Goal: Task Accomplishment & Management: Manage account settings

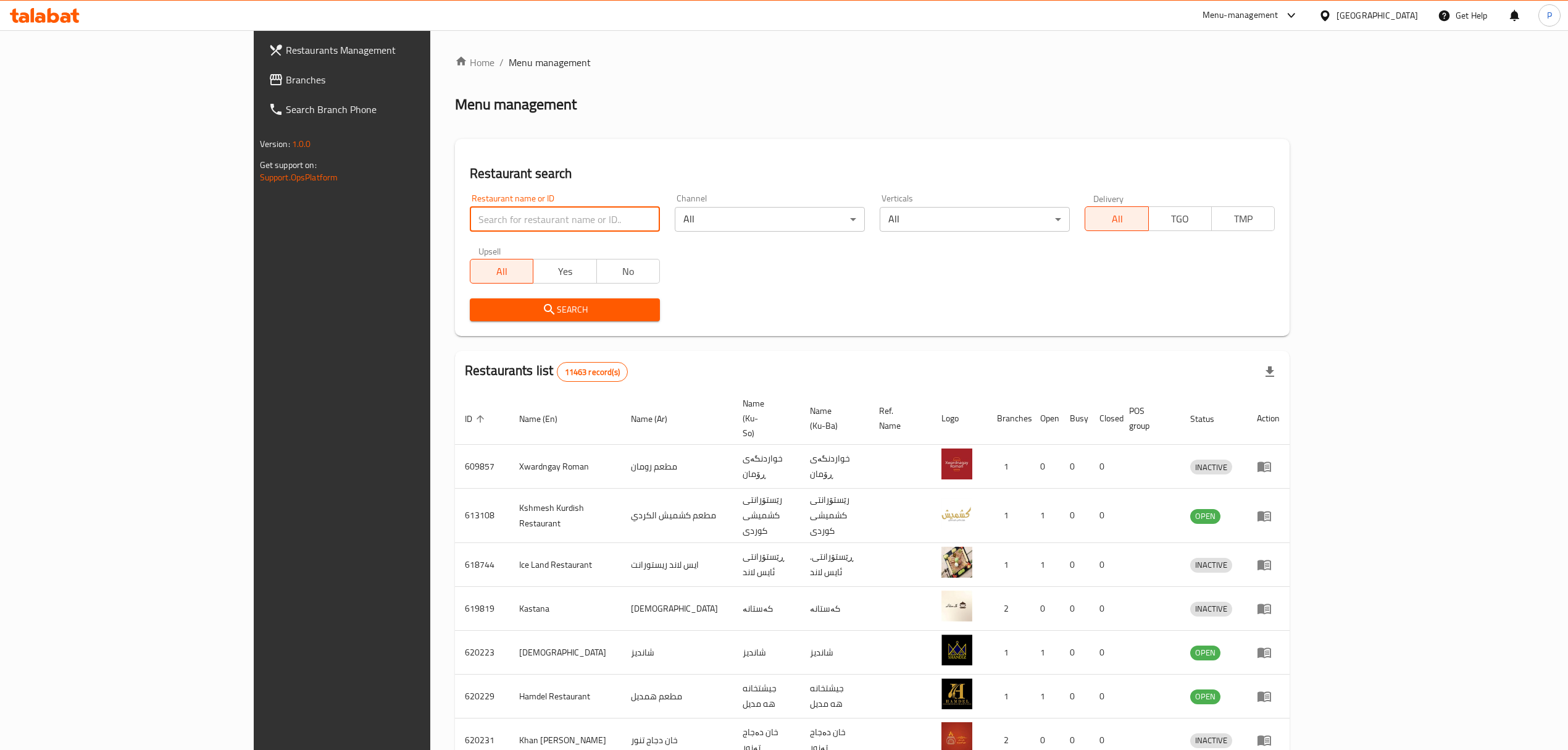
click at [470, 215] on input "search" at bounding box center [565, 219] width 190 height 25
type input "ctr chicken"
click button "Search" at bounding box center [565, 310] width 190 height 23
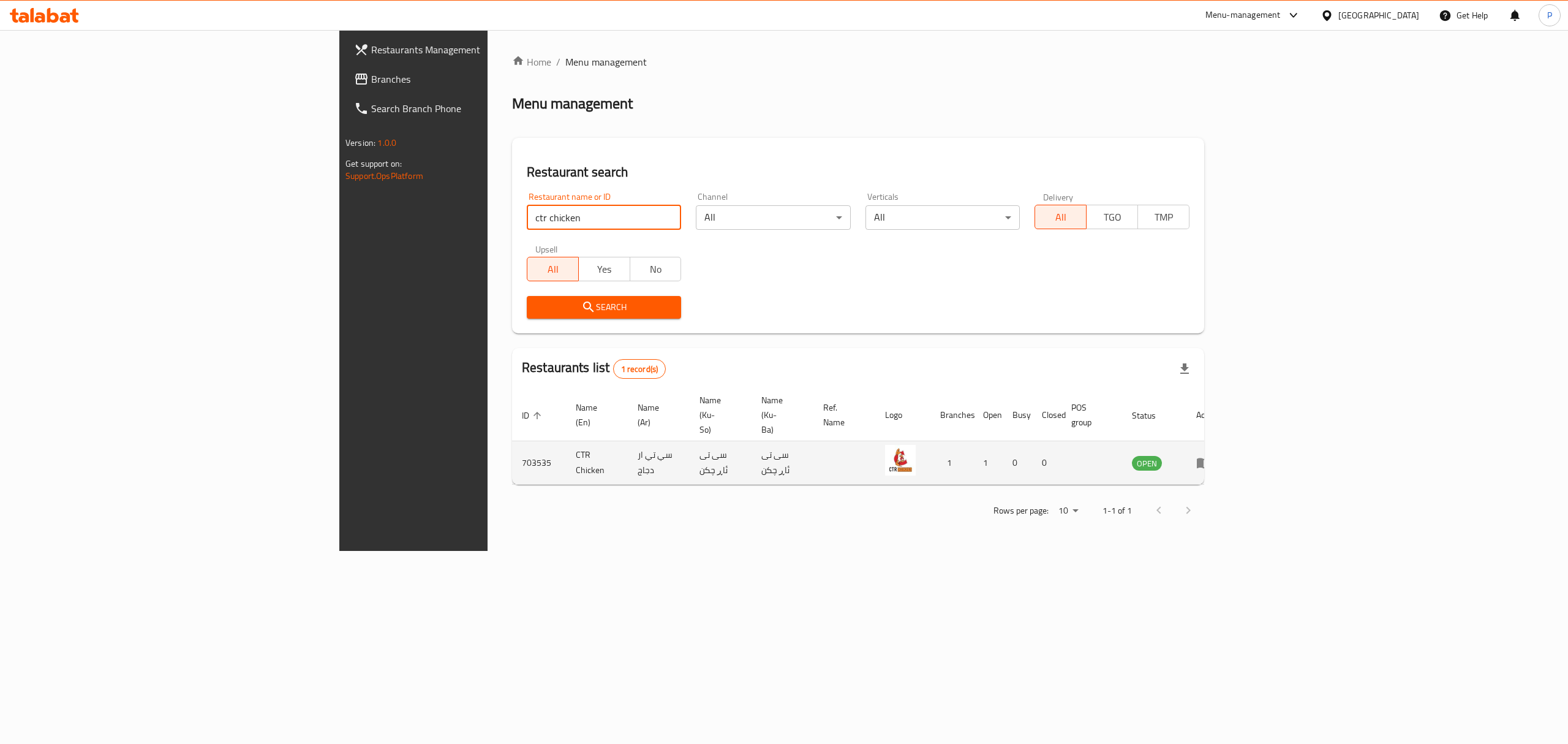
click at [1210, 458] on icon "enhanced table" at bounding box center [1203, 463] width 14 height 10
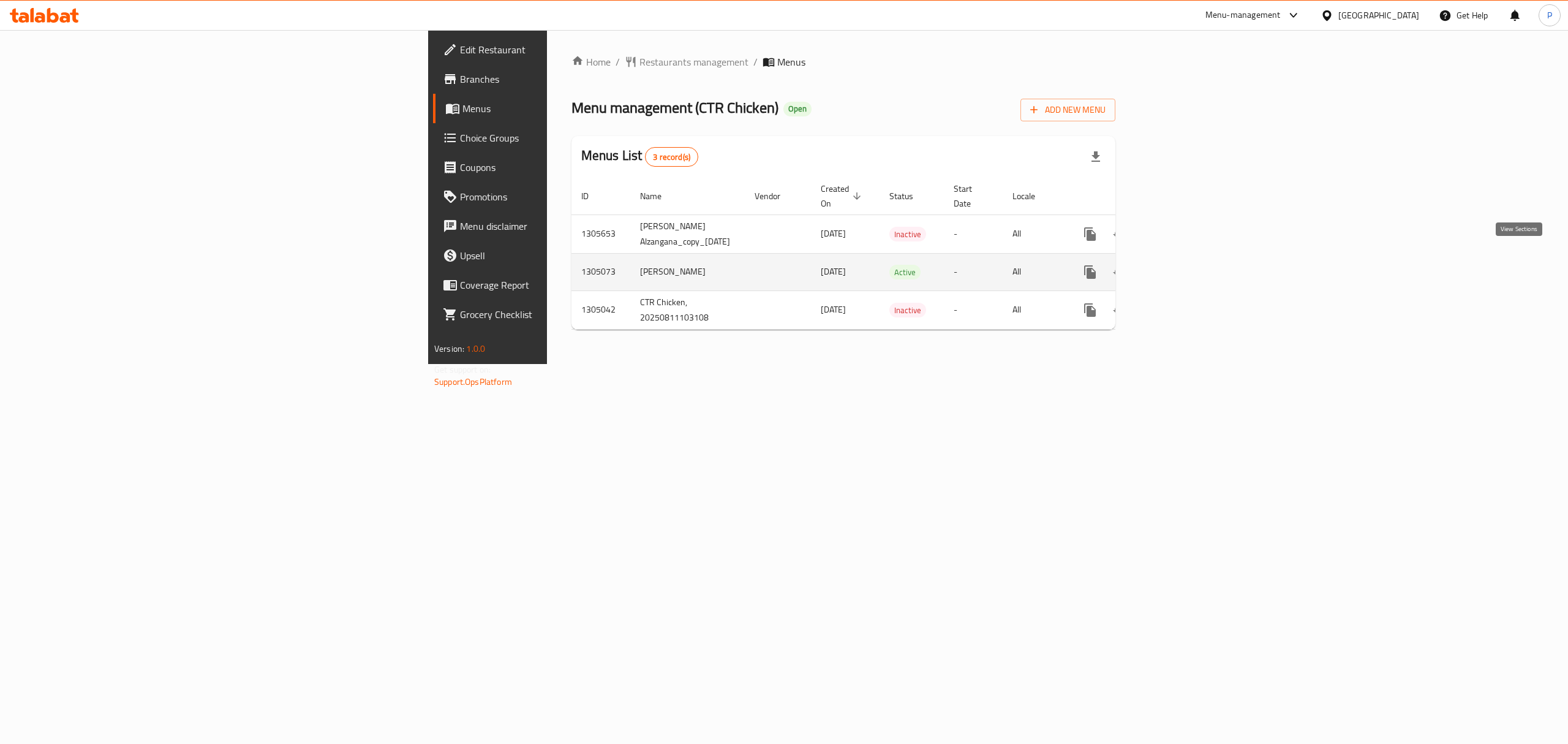
click at [1186, 266] on icon "enhanced table" at bounding box center [1178, 272] width 14 height 14
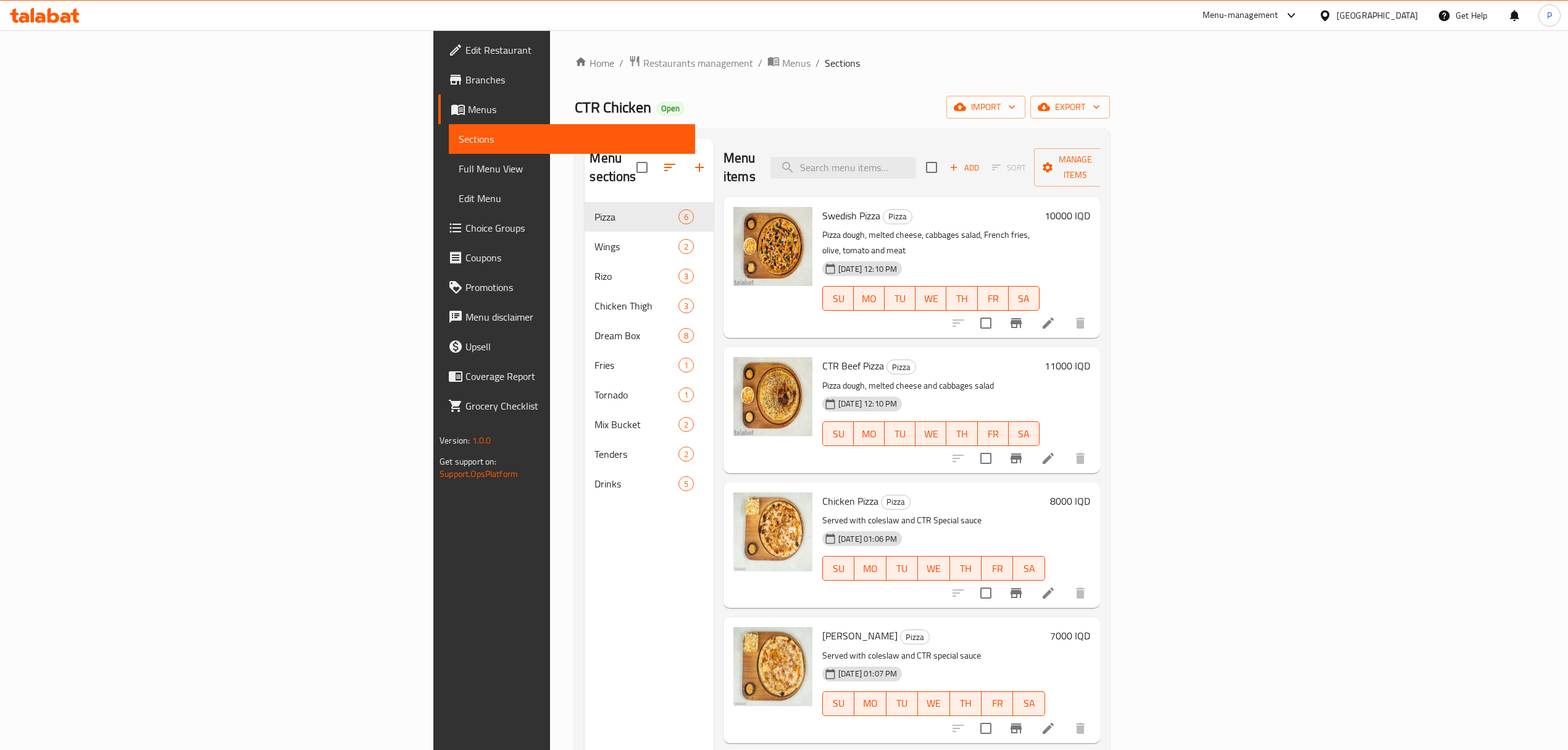
drag, startPoint x: 365, startPoint y: 63, endPoint x: 410, endPoint y: 79, distance: 47.8
click at [643, 63] on span "Restaurants management" at bounding box center [698, 63] width 110 height 15
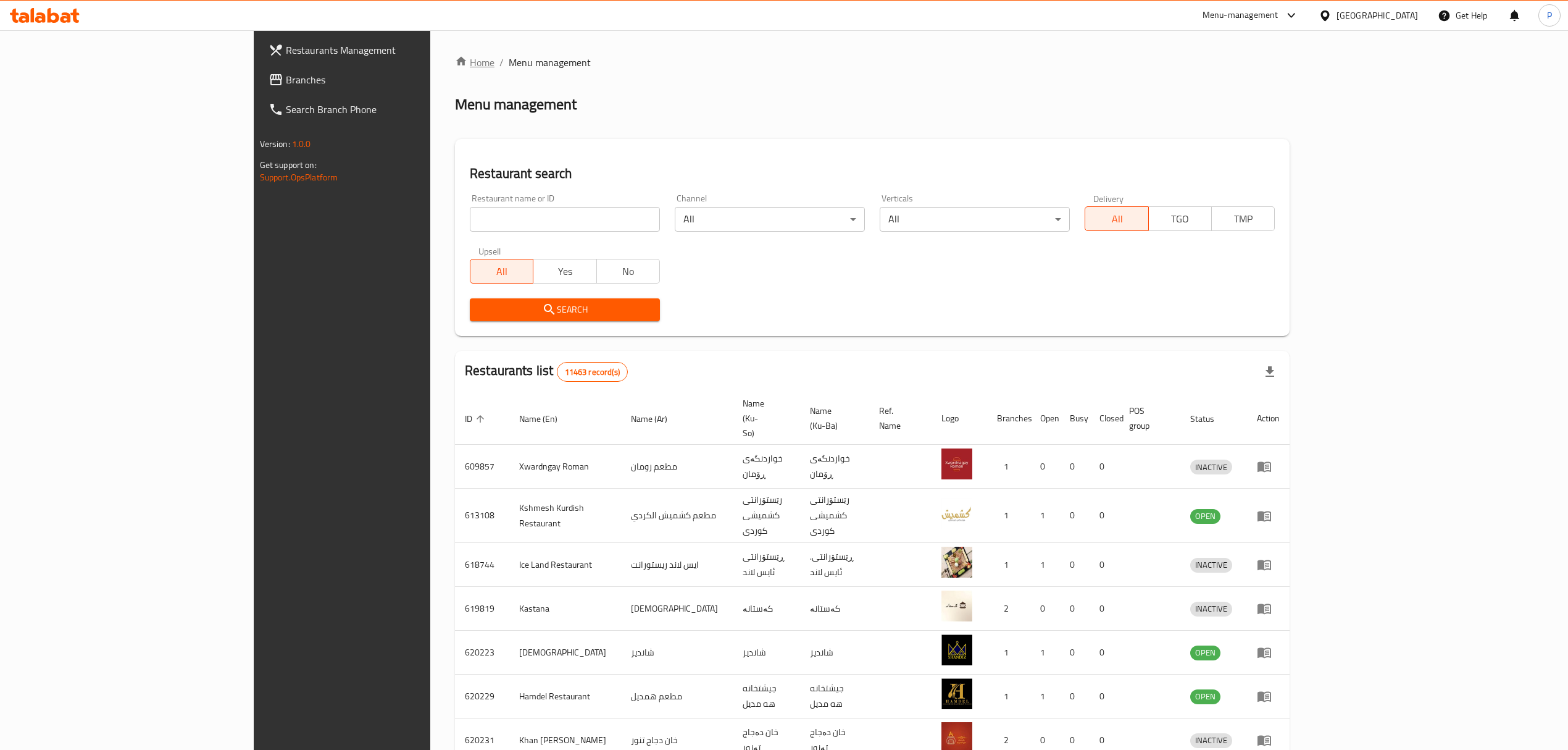
click at [455, 65] on link "Home" at bounding box center [474, 62] width 40 height 15
click at [470, 218] on input "search" at bounding box center [565, 219] width 190 height 25
type input "haval masi"
click button "Search" at bounding box center [565, 310] width 190 height 23
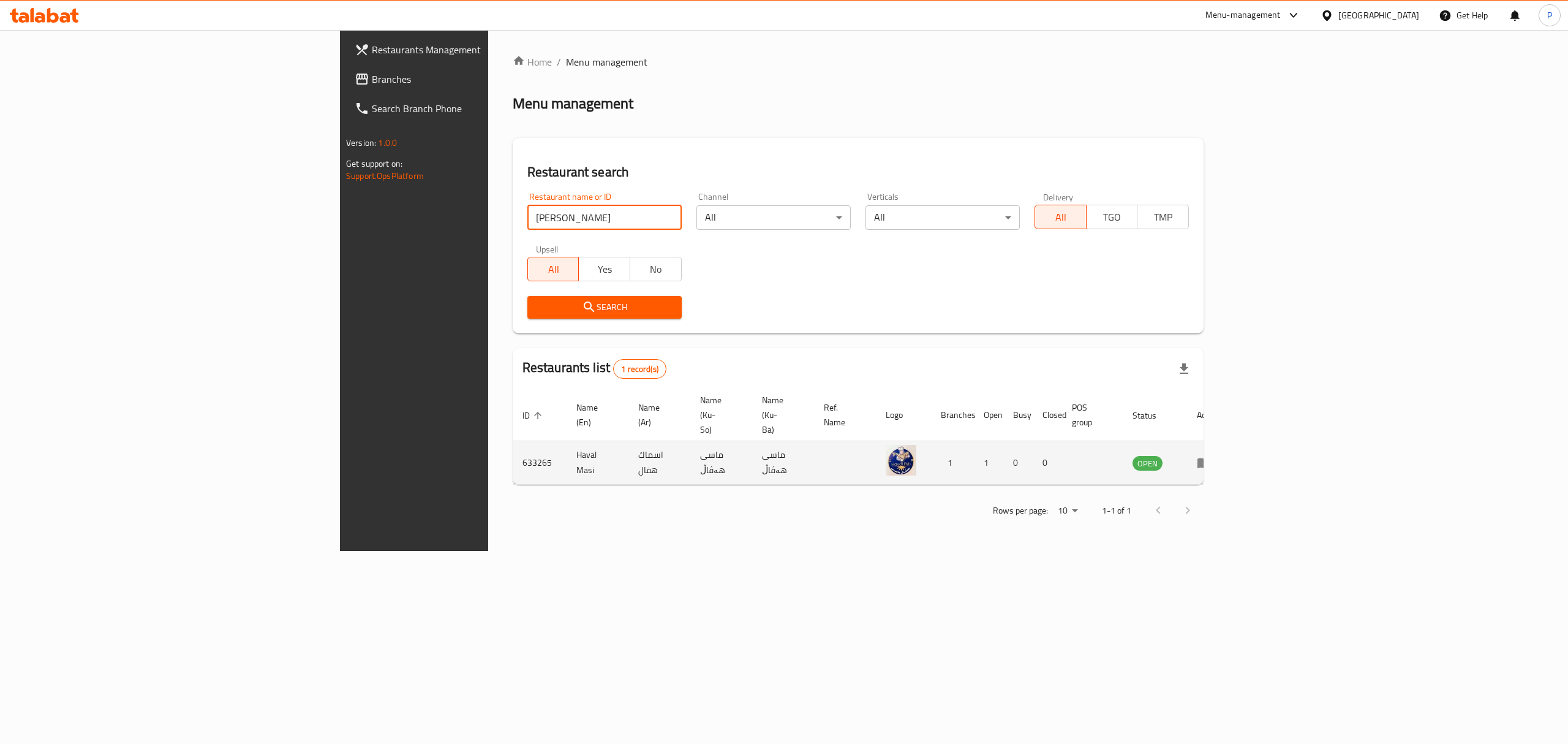
click at [1211, 455] on icon "enhanced table" at bounding box center [1204, 462] width 14 height 14
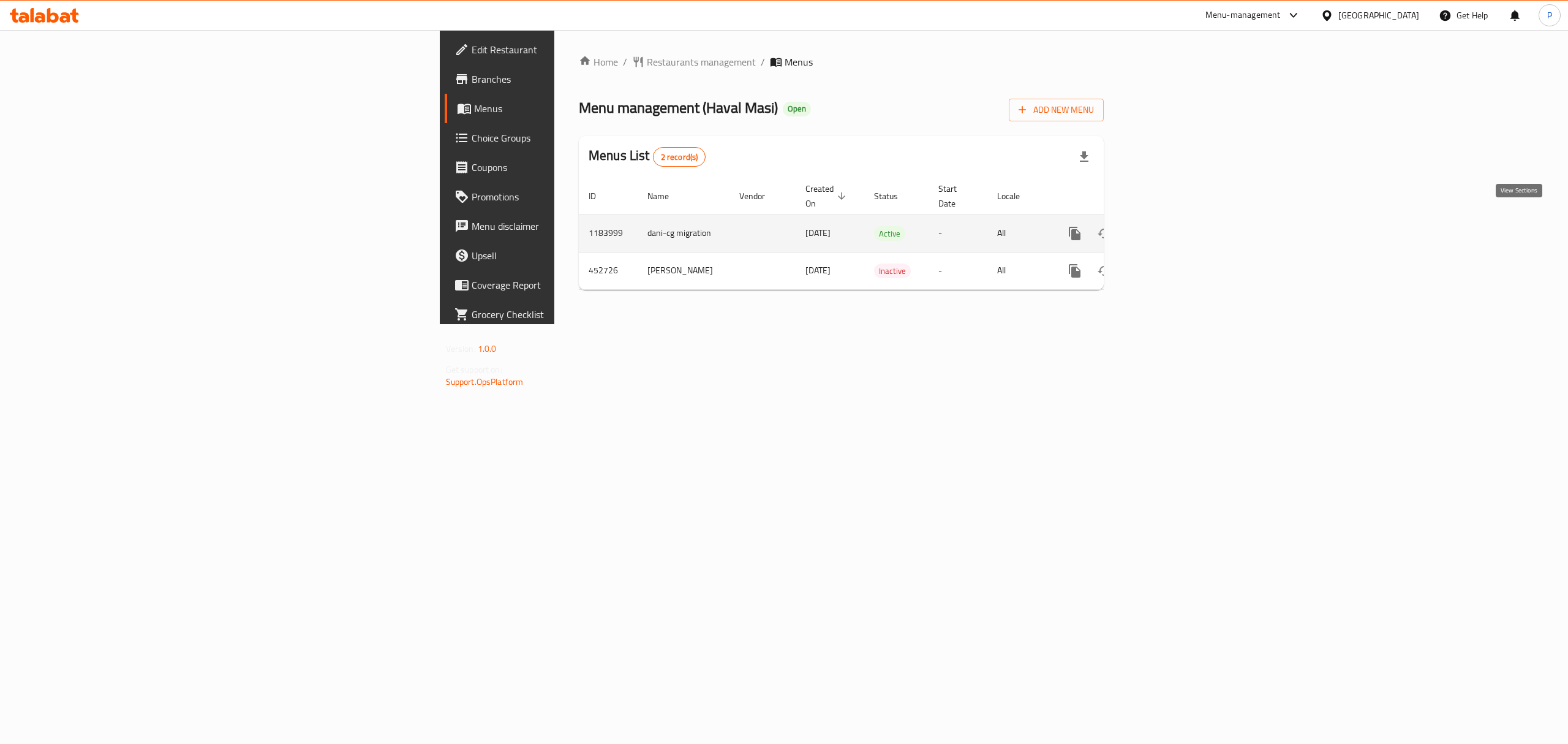
click at [1178, 229] on link "enhanced table" at bounding box center [1163, 233] width 30 height 30
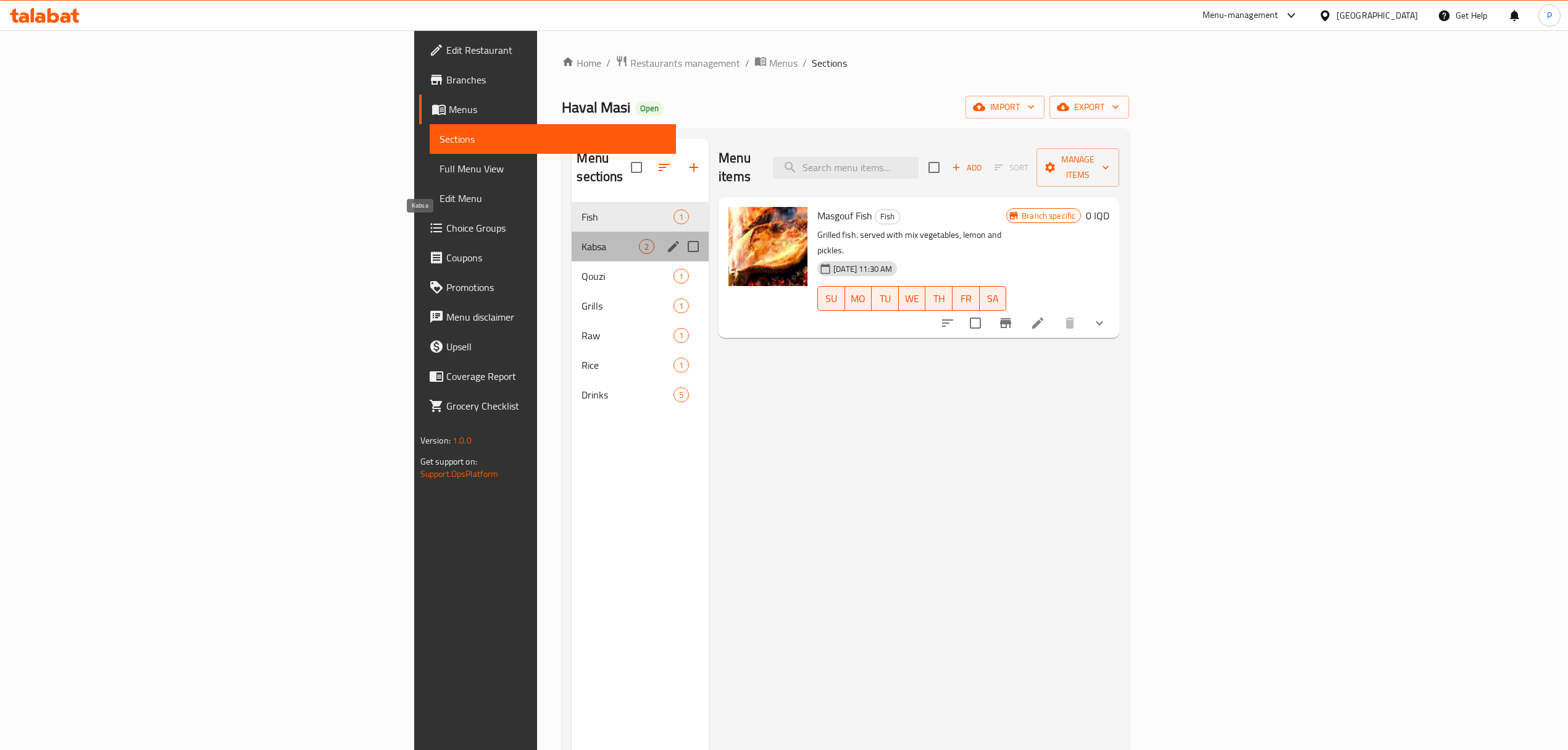
click at [581, 239] on span "Kabsa" at bounding box center [609, 246] width 57 height 15
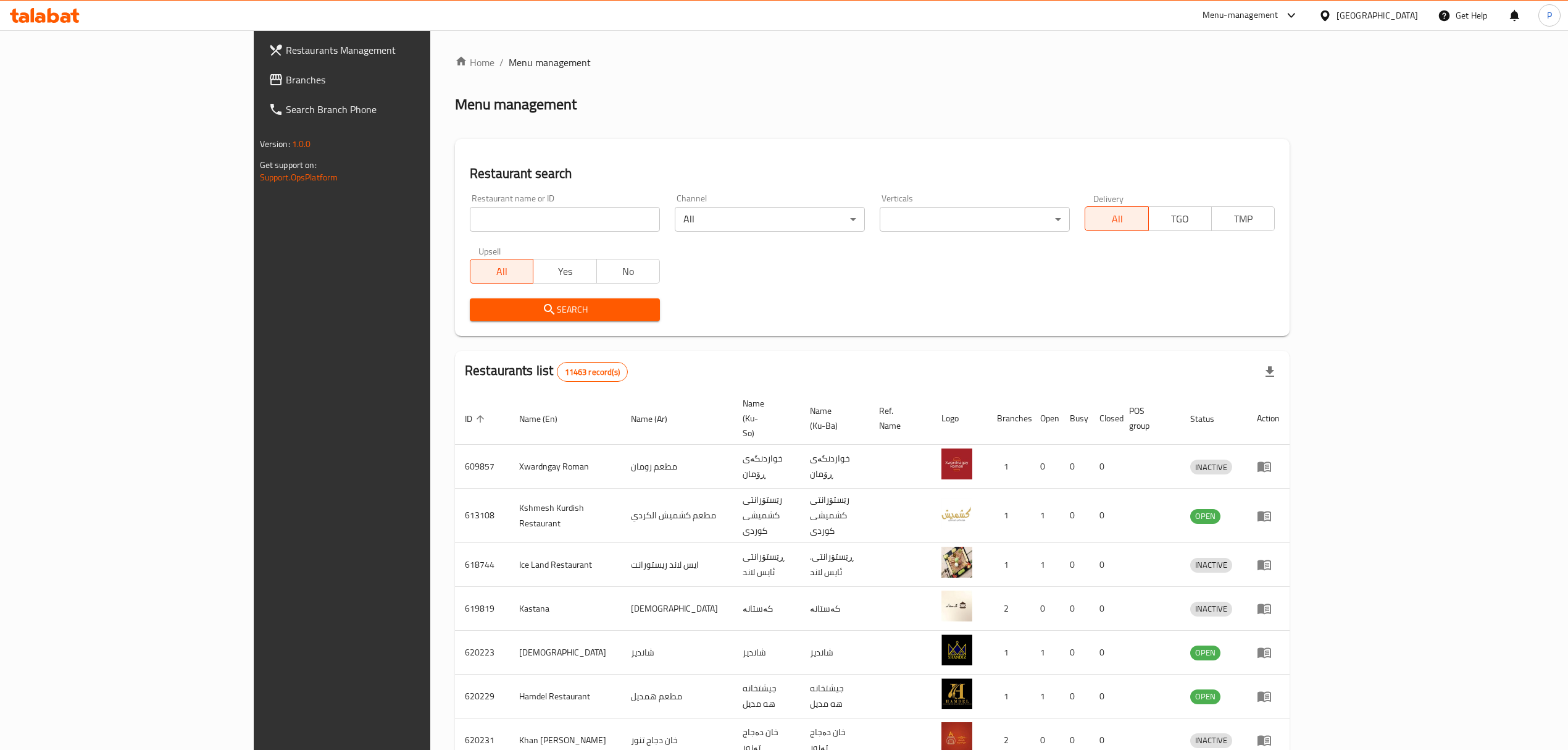
click at [487, 202] on div "Restaurant name or ID Restaurant name or ID" at bounding box center [565, 212] width 190 height 38
click at [495, 225] on input "search" at bounding box center [565, 219] width 190 height 25
type input "ad meals"
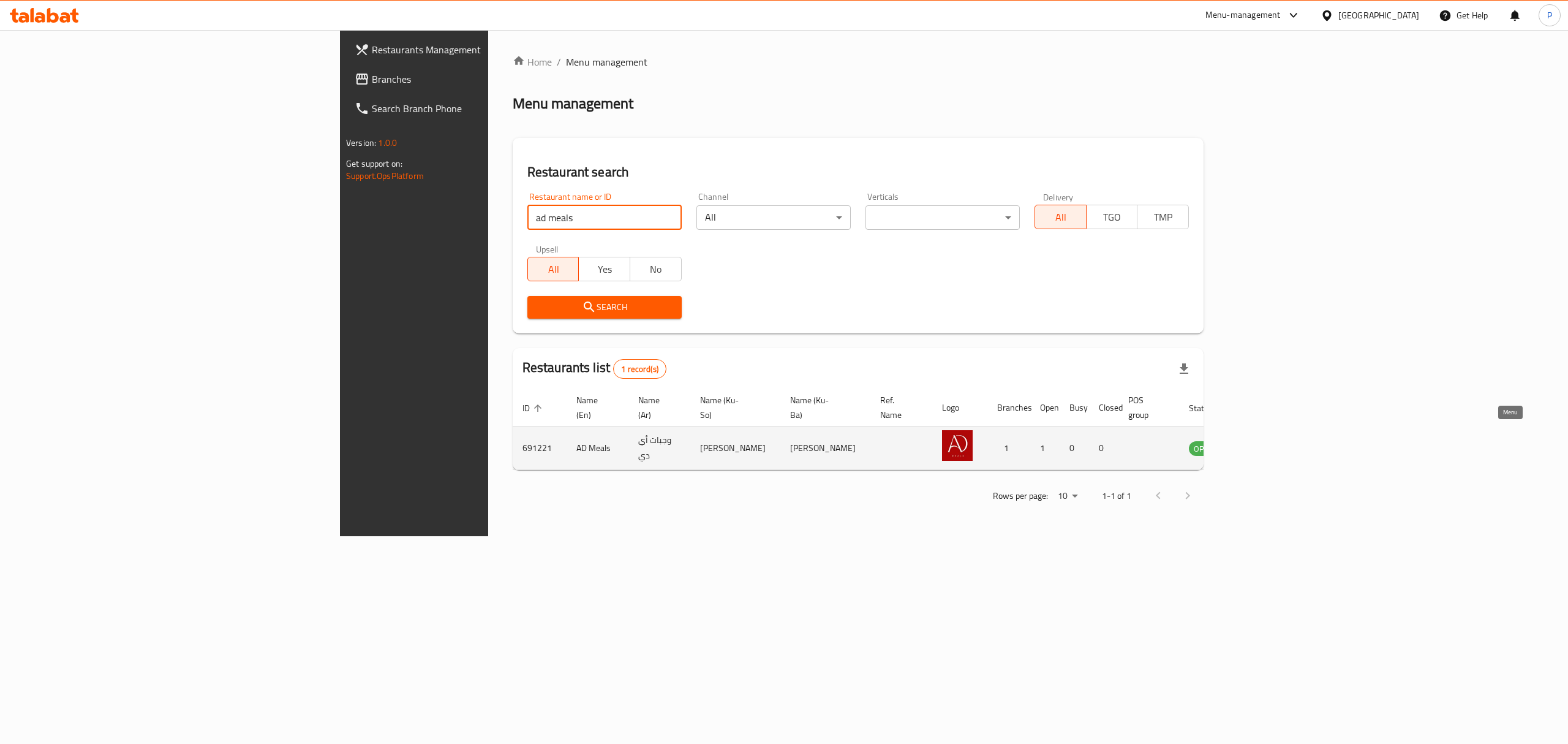
click at [1268, 441] on icon "enhanced table" at bounding box center [1261, 448] width 14 height 14
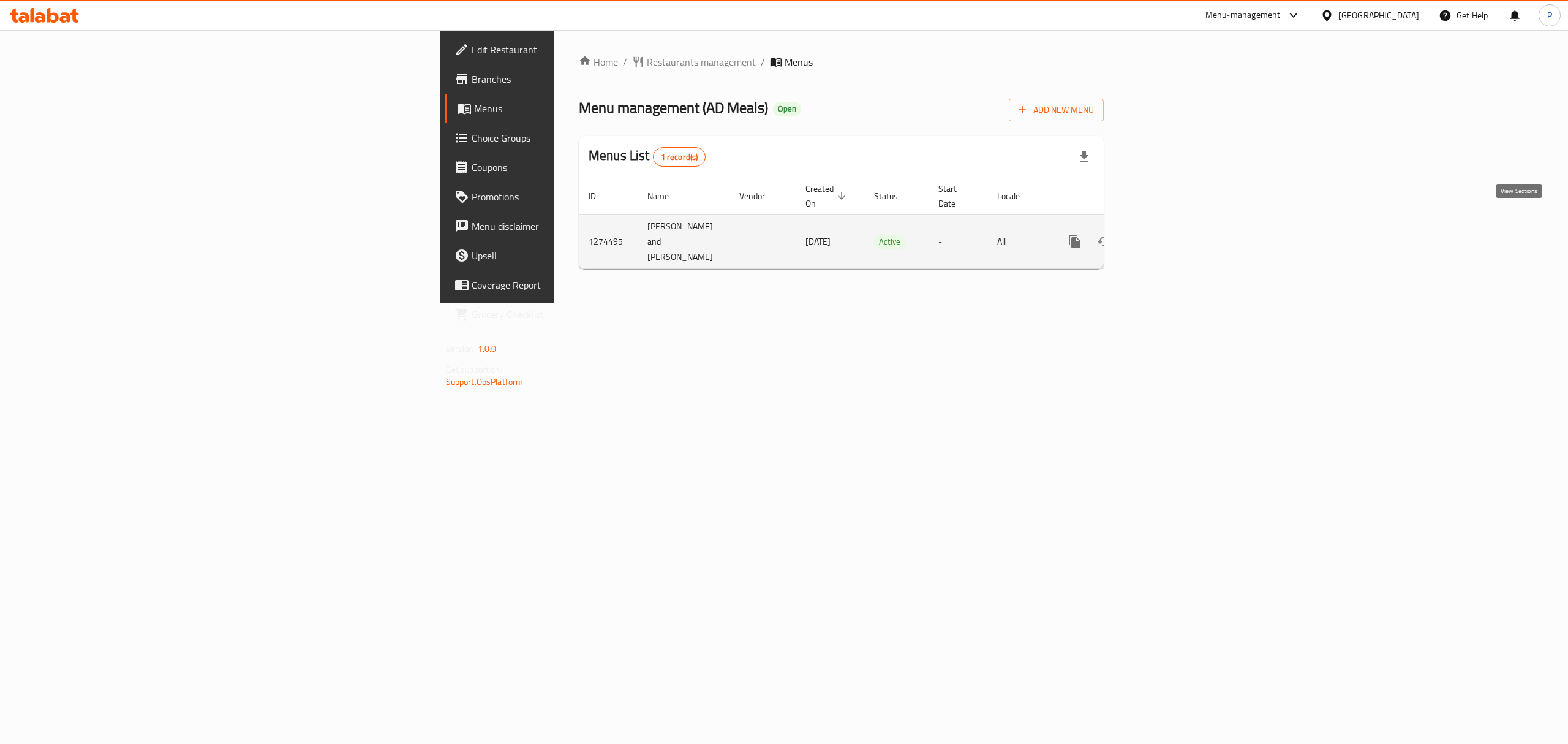
click at [1170, 234] on icon "enhanced table" at bounding box center [1163, 241] width 14 height 14
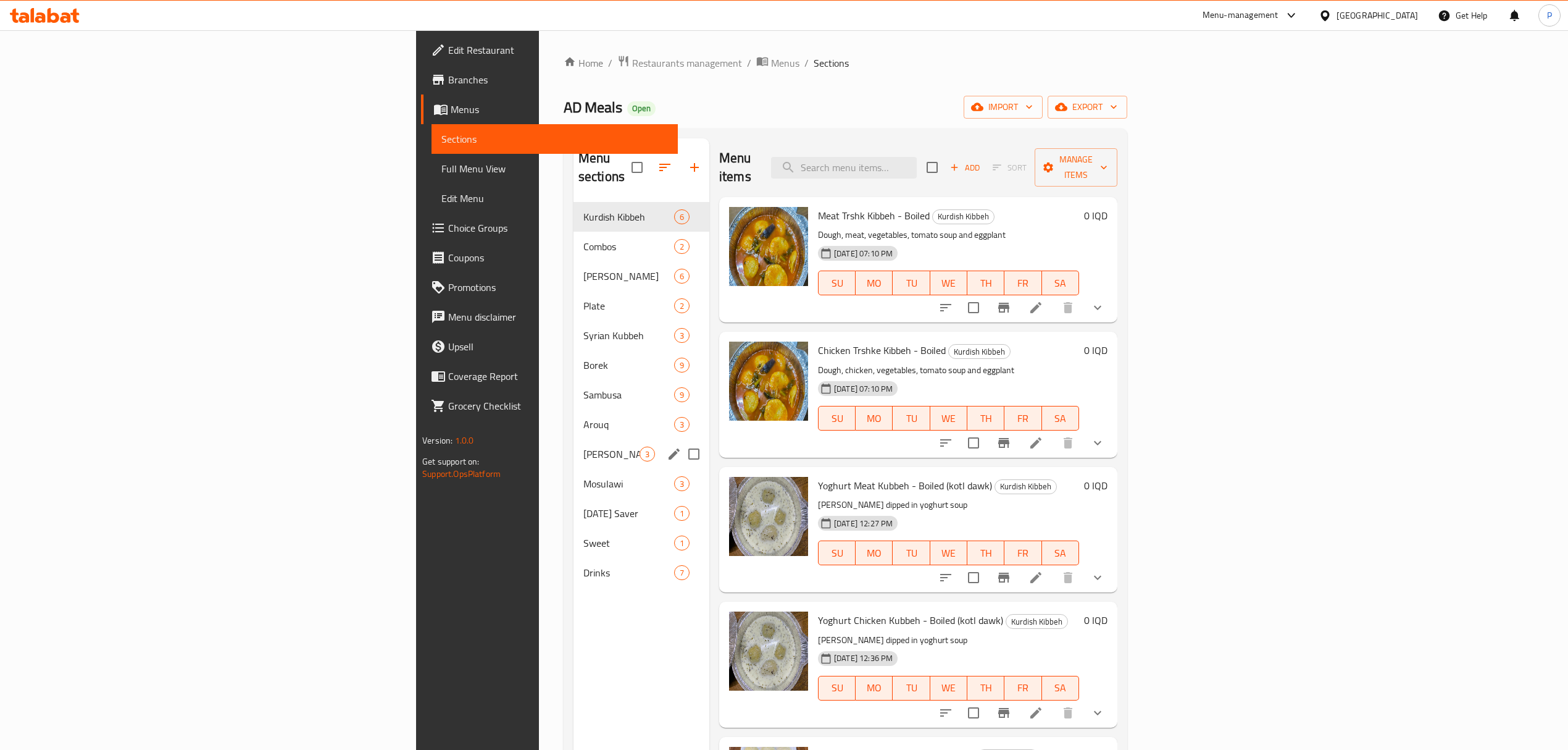
scroll to position [82, 0]
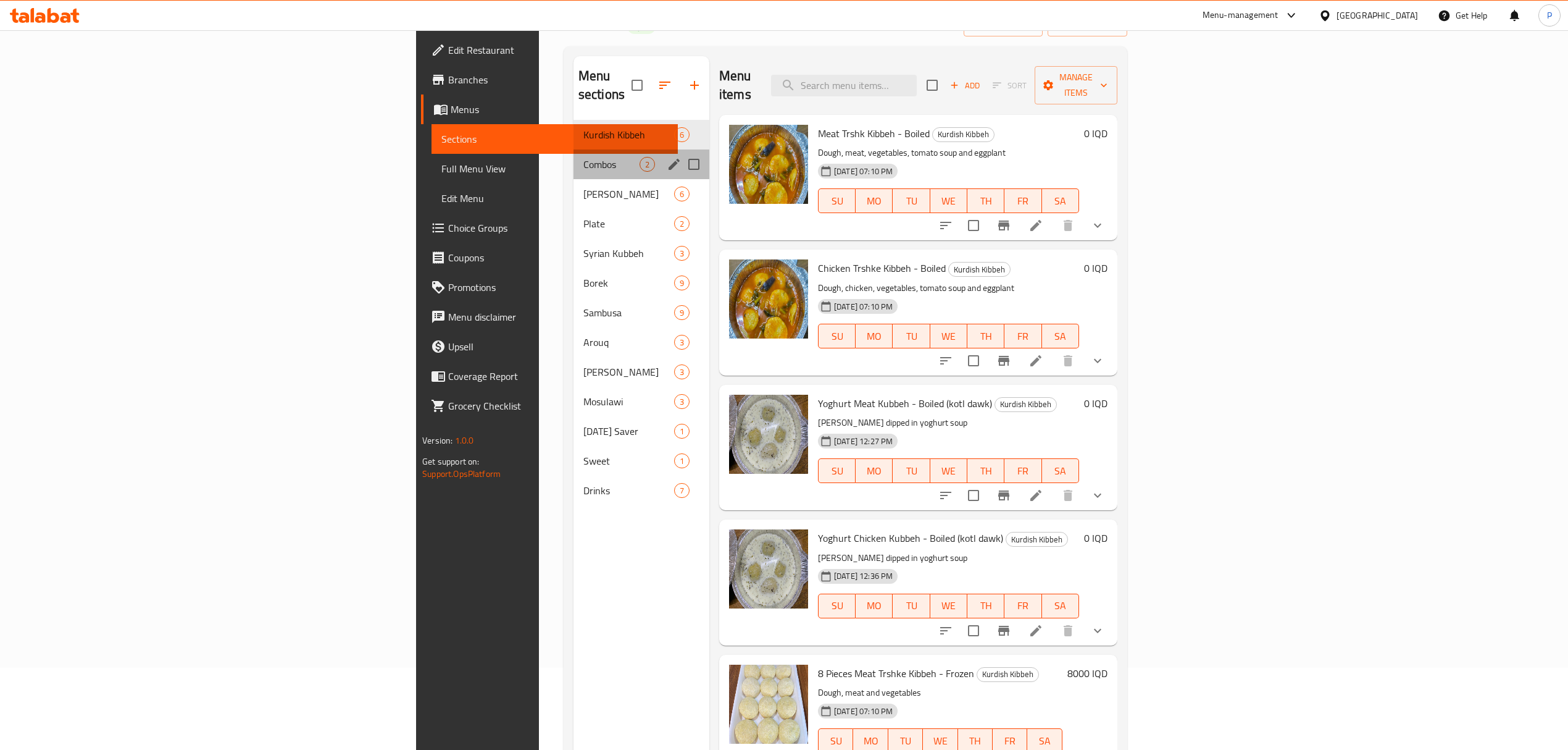
click at [573, 149] on div "Combos 2" at bounding box center [641, 164] width 135 height 30
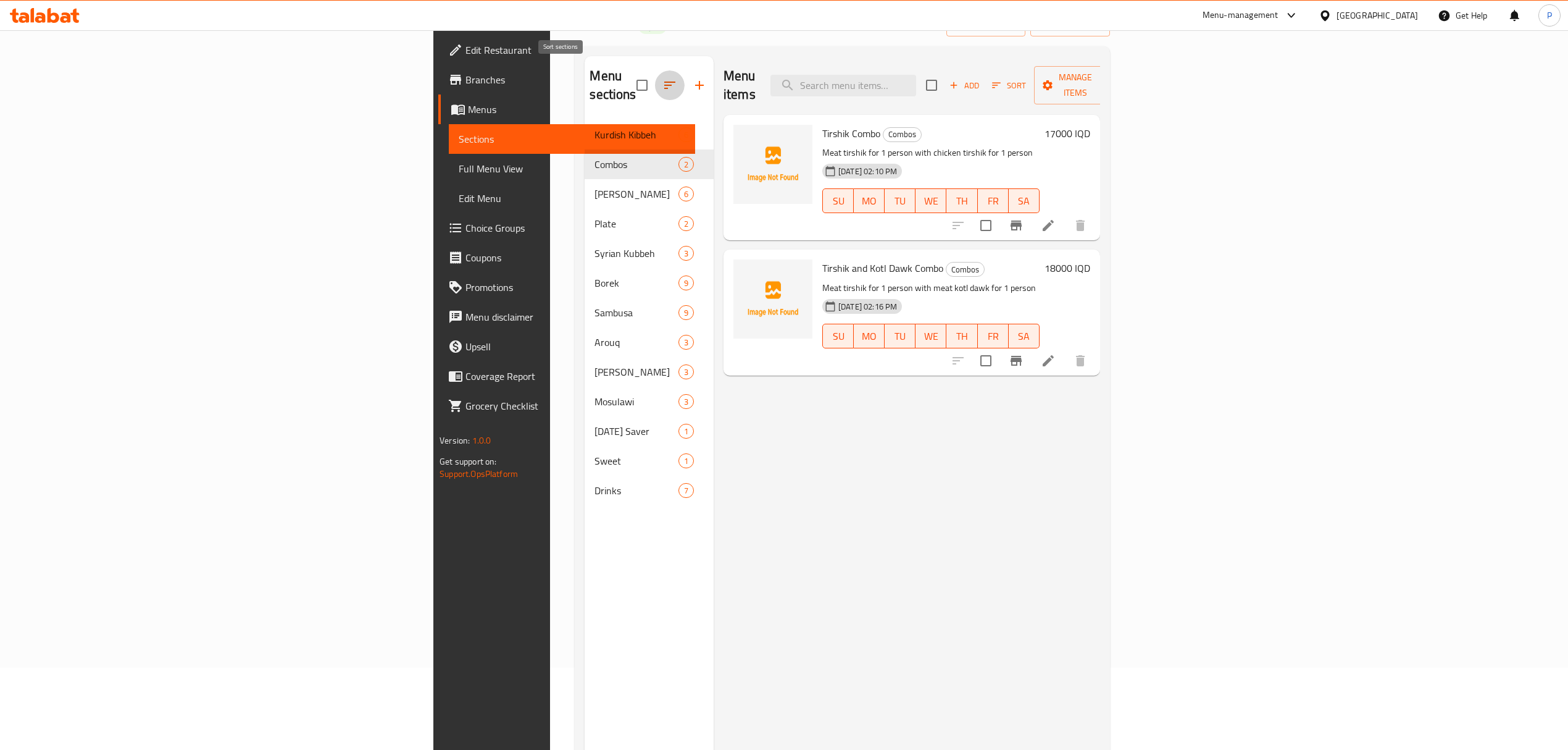
click at [664, 81] on icon "button" at bounding box center [670, 85] width 11 height 7
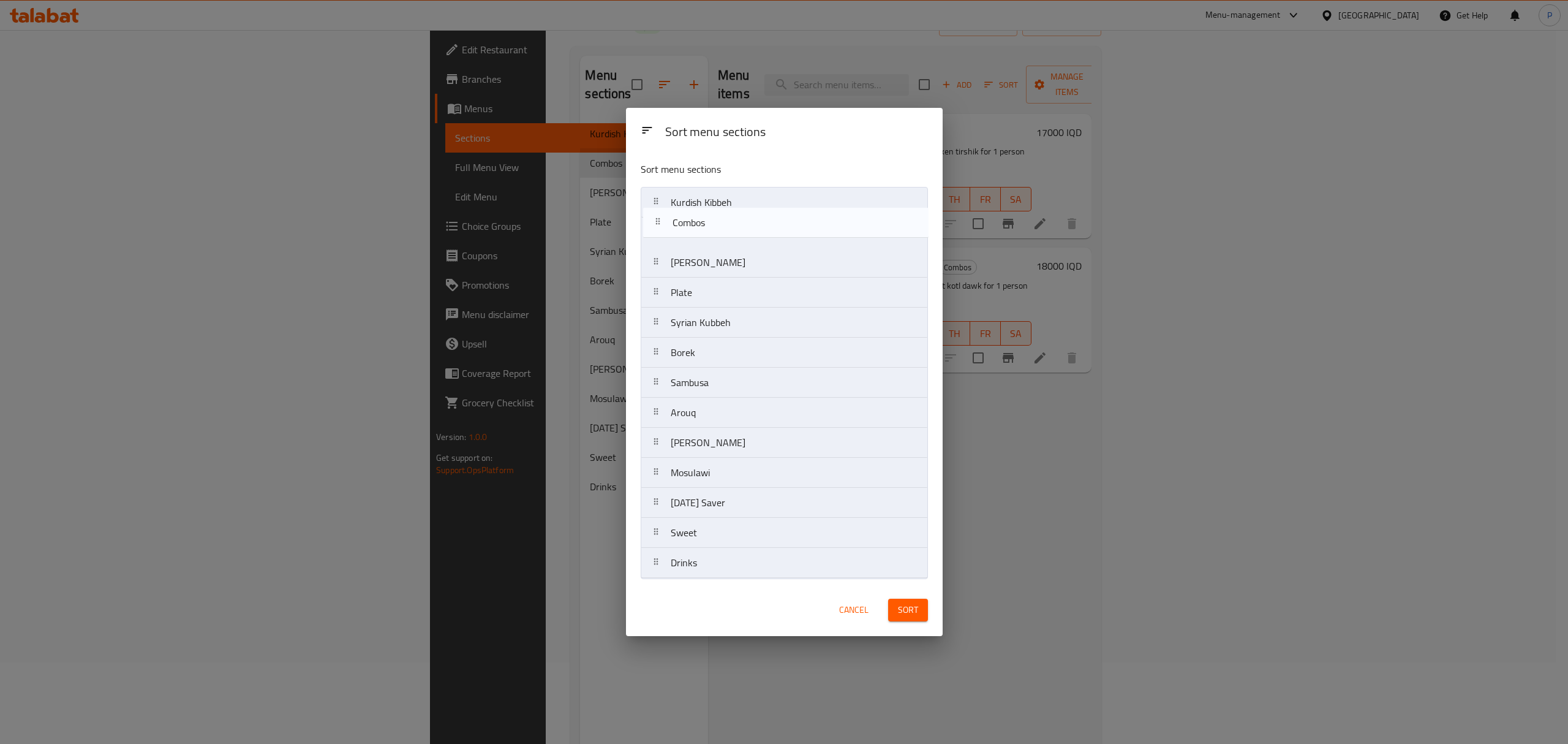
drag, startPoint x: 665, startPoint y: 231, endPoint x: 674, endPoint y: 187, distance: 44.9
click at [674, 187] on nav "Kurdish Kibbeh Combos Halabi Kibbeh Plate Syrian Kubbeh [PERSON_NAME] Sambusa A…" at bounding box center [784, 382] width 287 height 391
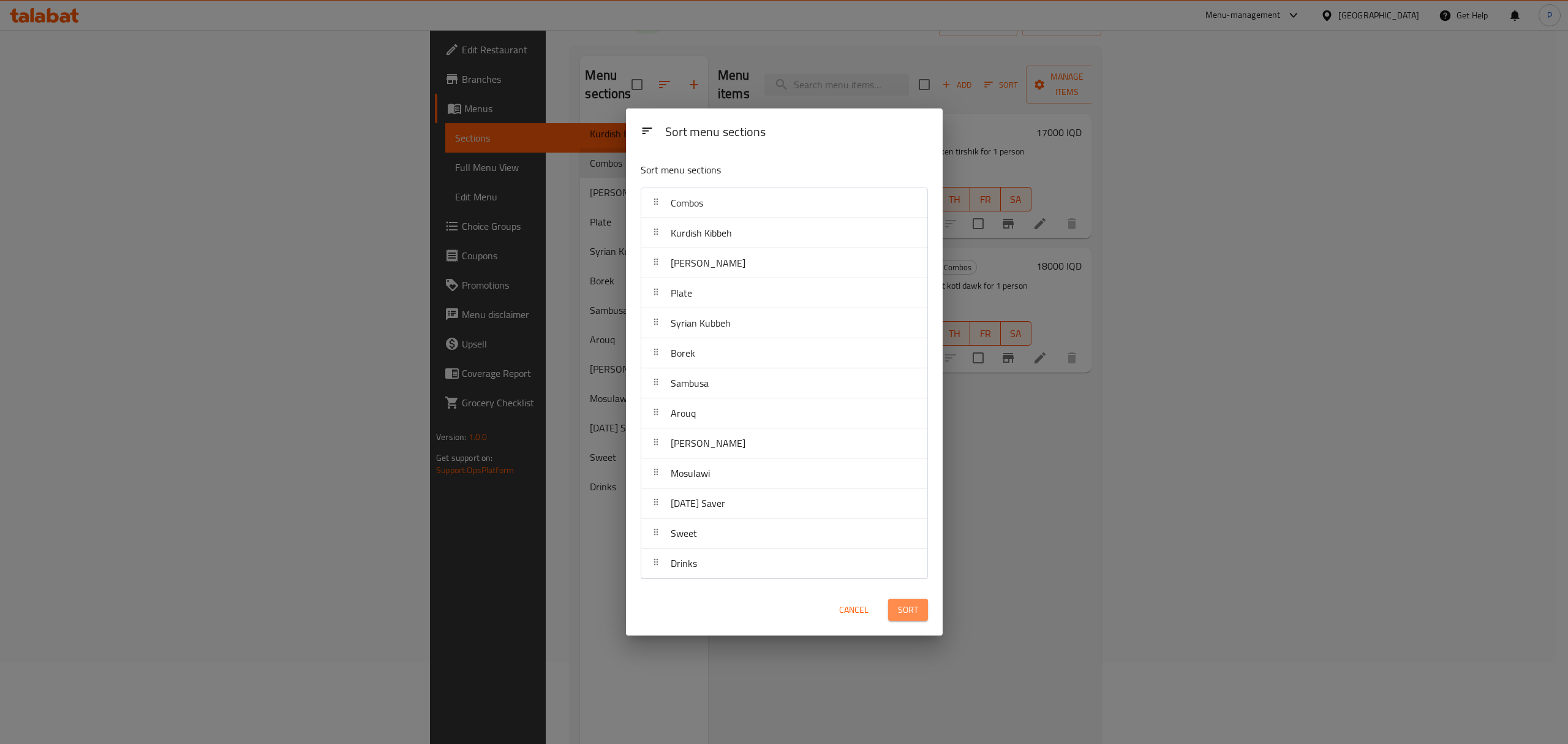
click at [908, 616] on span "Sort" at bounding box center [907, 610] width 20 height 15
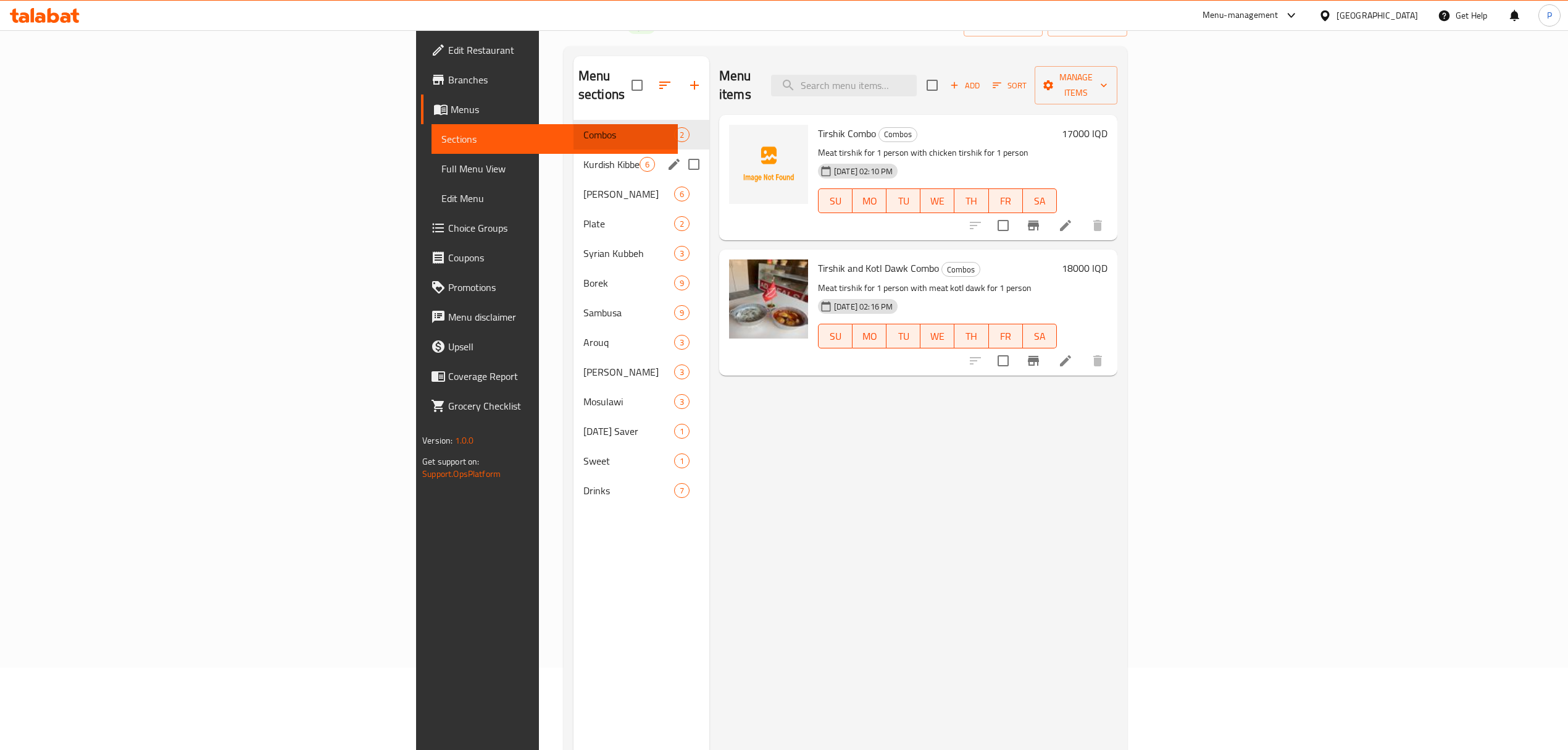
click at [584, 156] on span "Kurdish Kibbeh" at bounding box center [612, 164] width 56 height 15
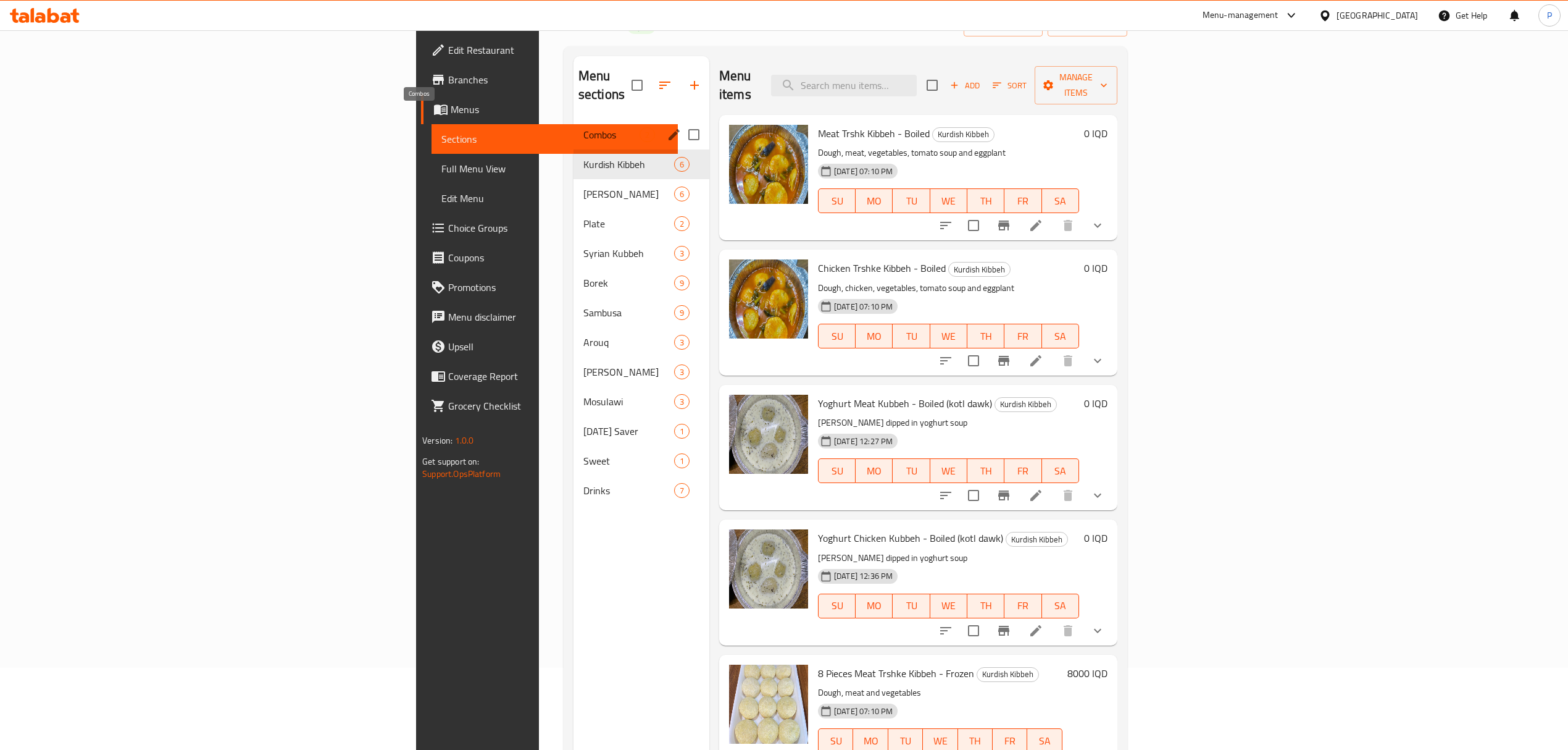
click at [584, 127] on span "Combos" at bounding box center [612, 135] width 56 height 15
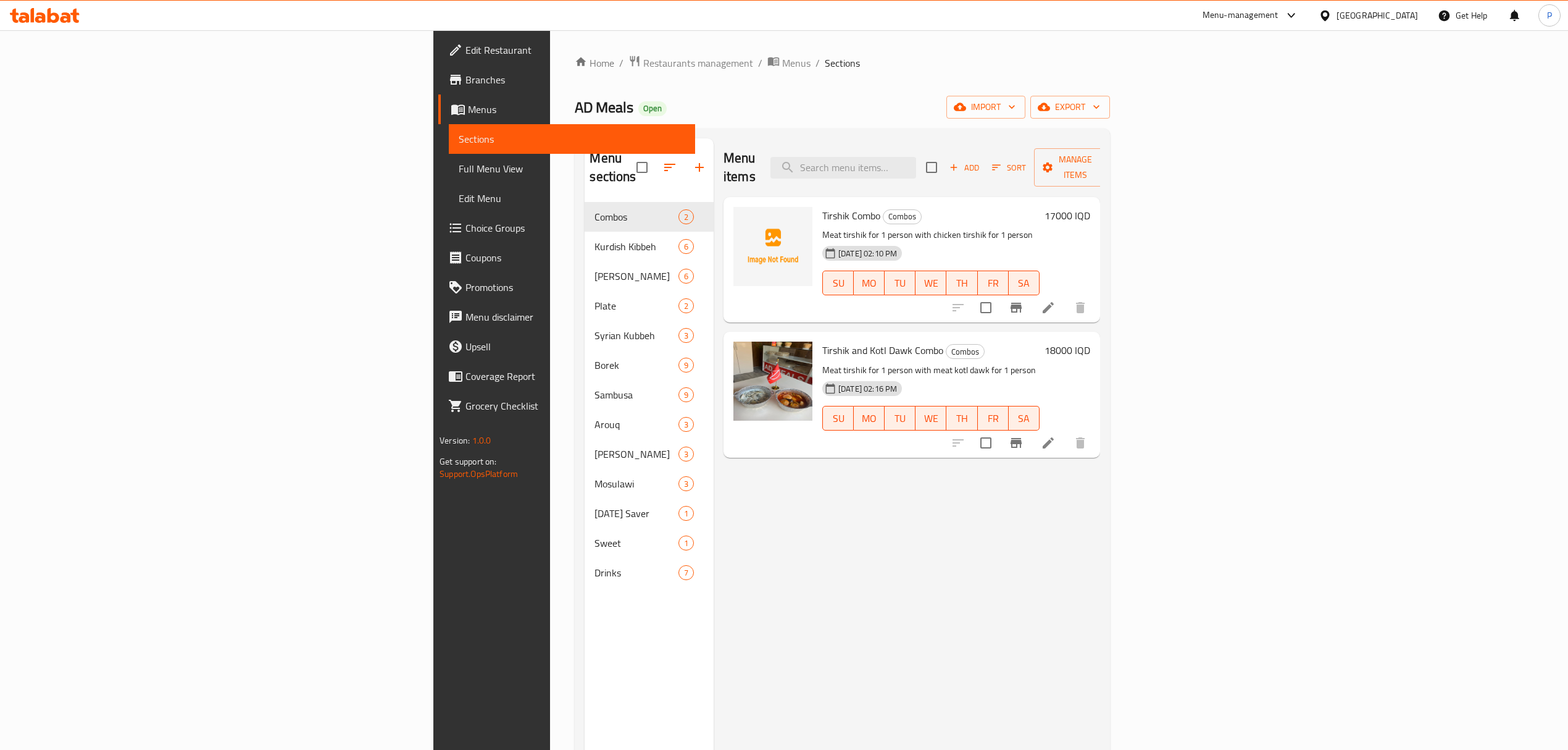
click at [62, 13] on icon at bounding box center [65, 17] width 10 height 10
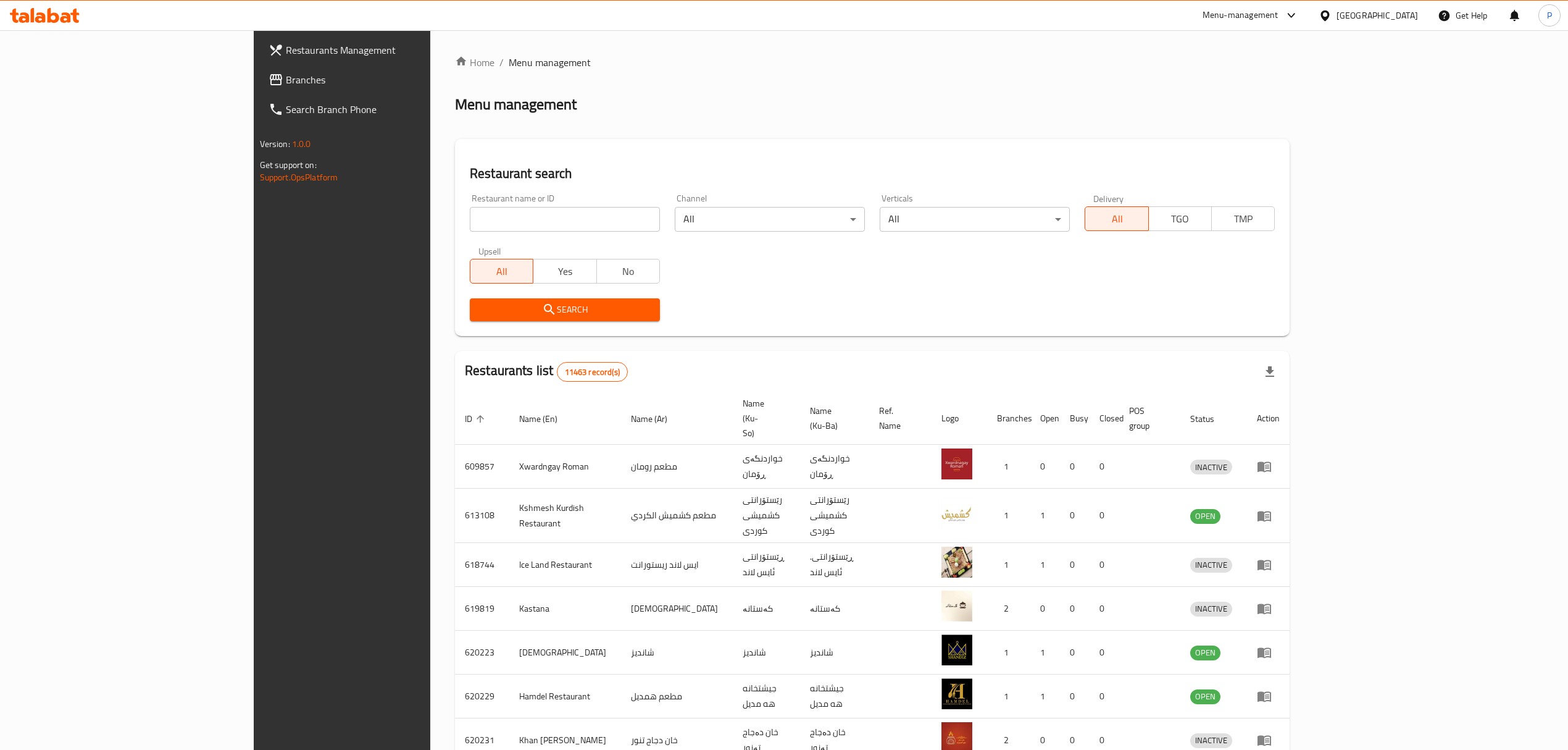
click at [491, 212] on input "search" at bounding box center [565, 219] width 190 height 25
type input "roj pastries"
click button "Search" at bounding box center [565, 310] width 190 height 23
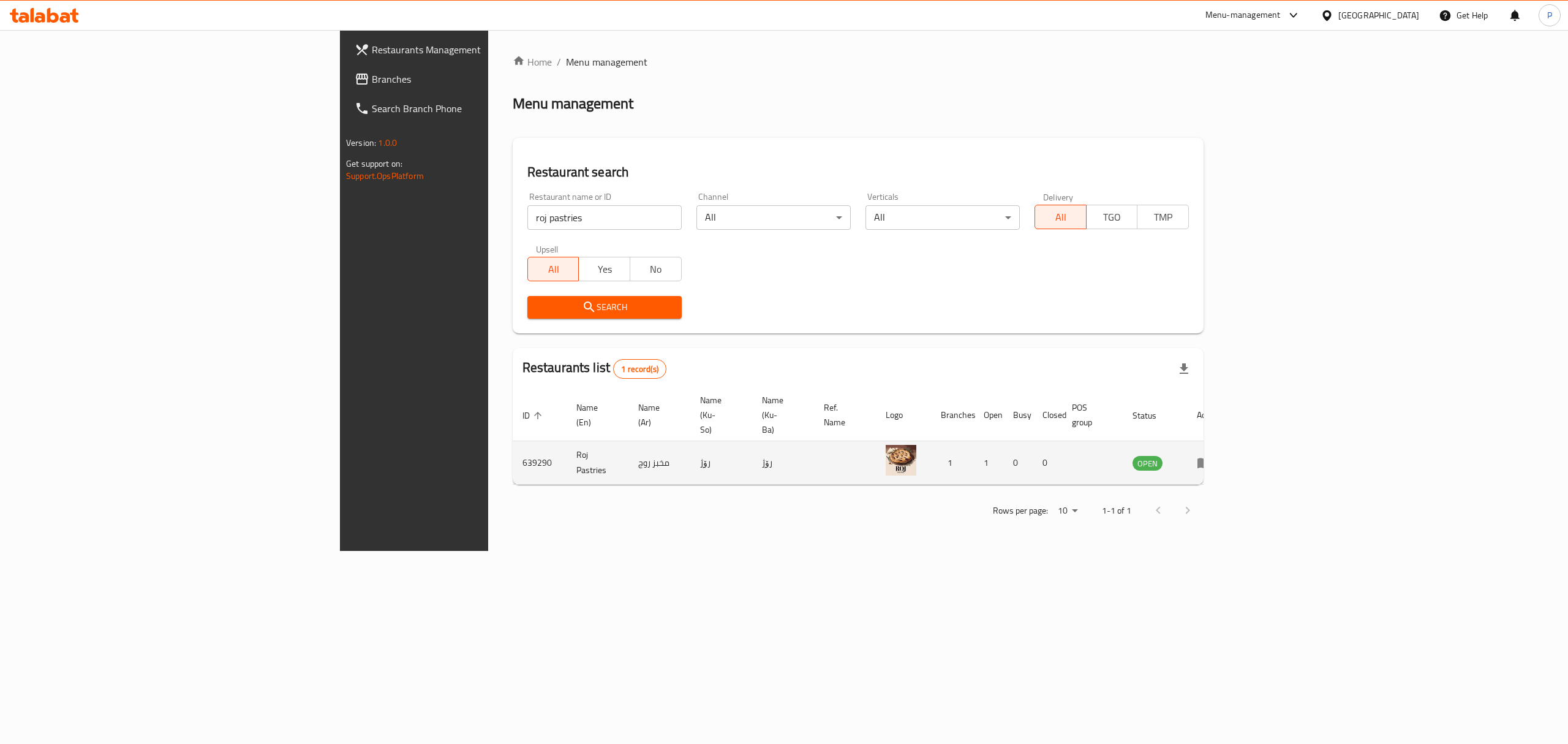
click at [1211, 458] on icon "enhanced table" at bounding box center [1204, 463] width 14 height 10
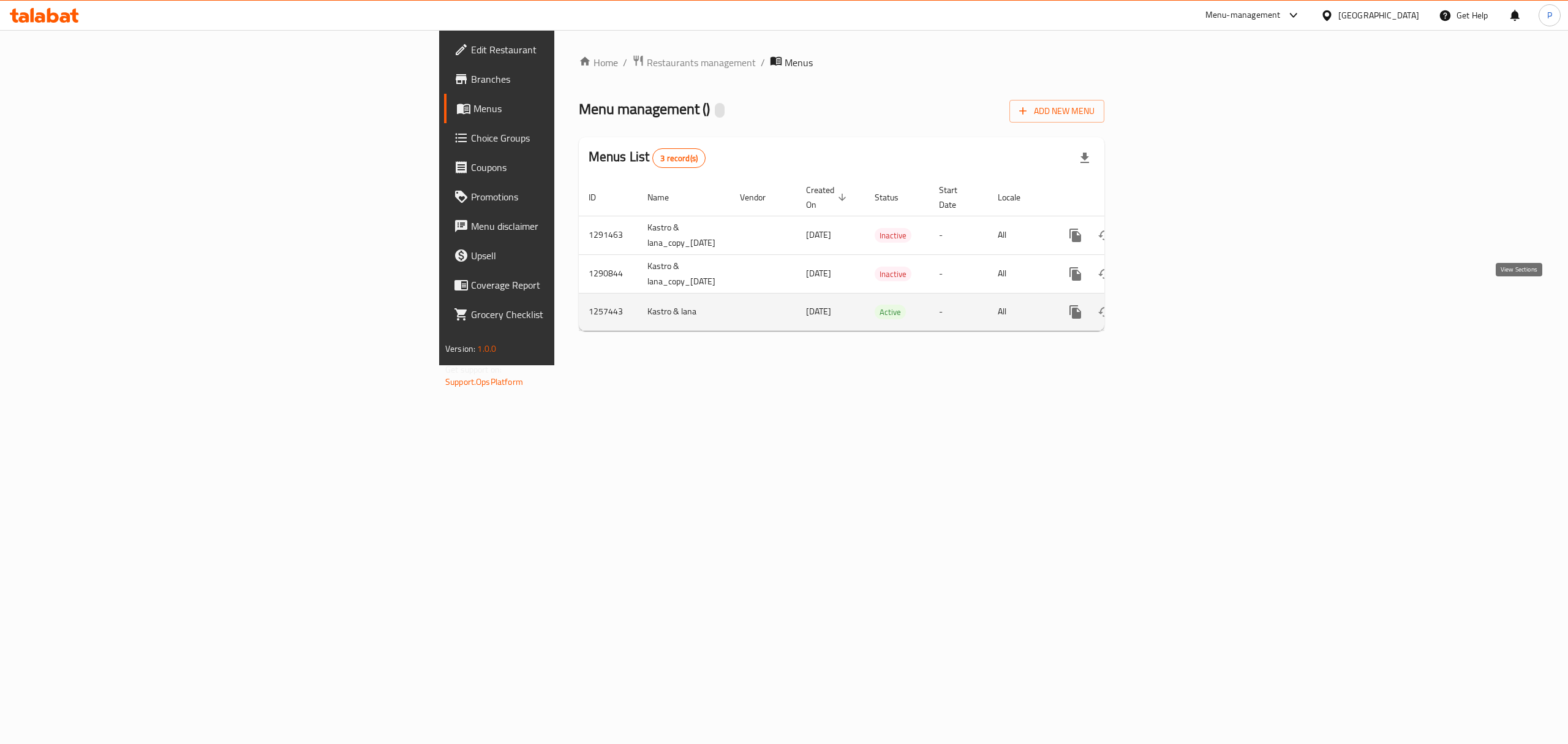
click at [1171, 305] on icon "enhanced table" at bounding box center [1164, 312] width 14 height 14
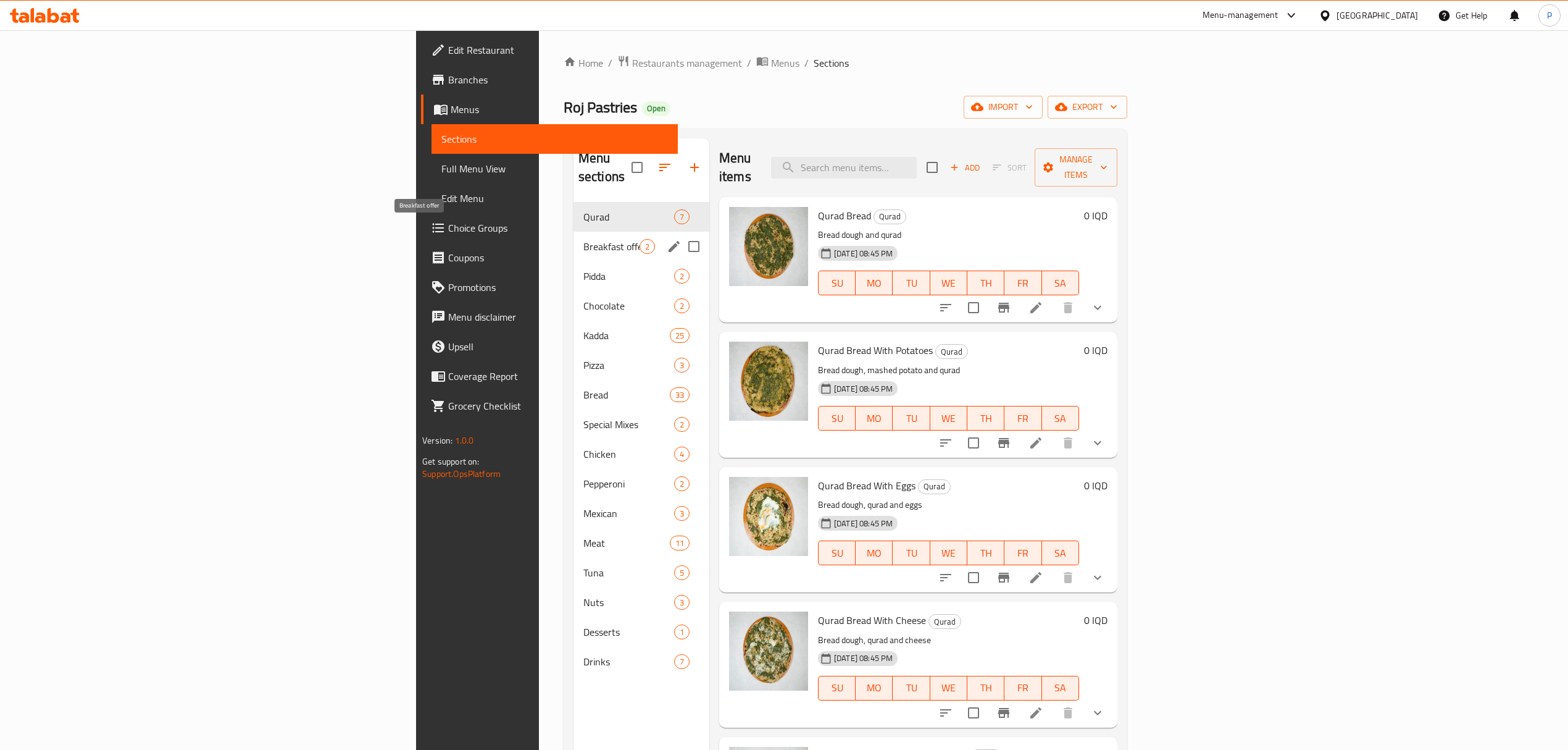
click at [584, 239] on span "Breakfast offer" at bounding box center [612, 246] width 56 height 15
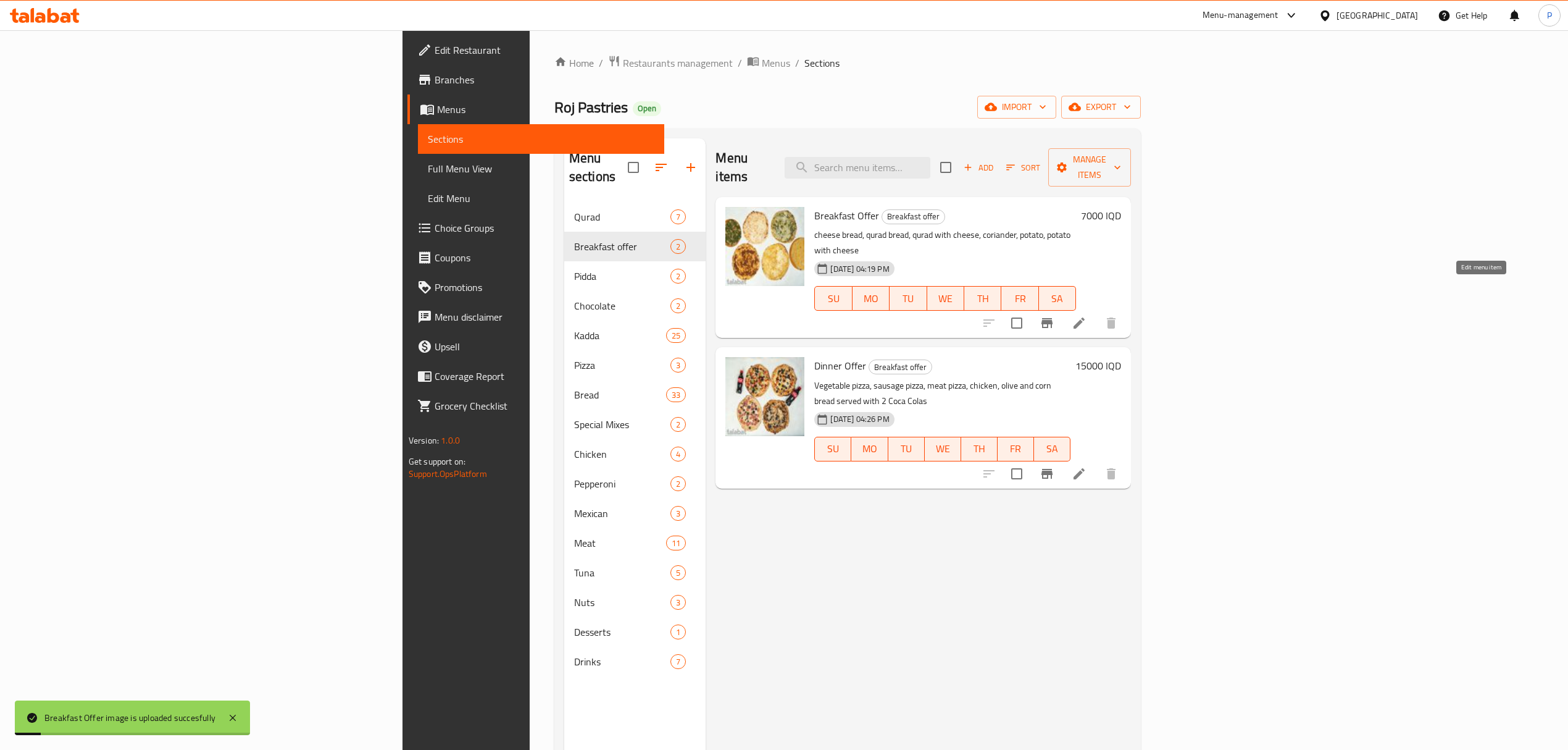
click at [1087, 315] on icon at bounding box center [1079, 323] width 15 height 15
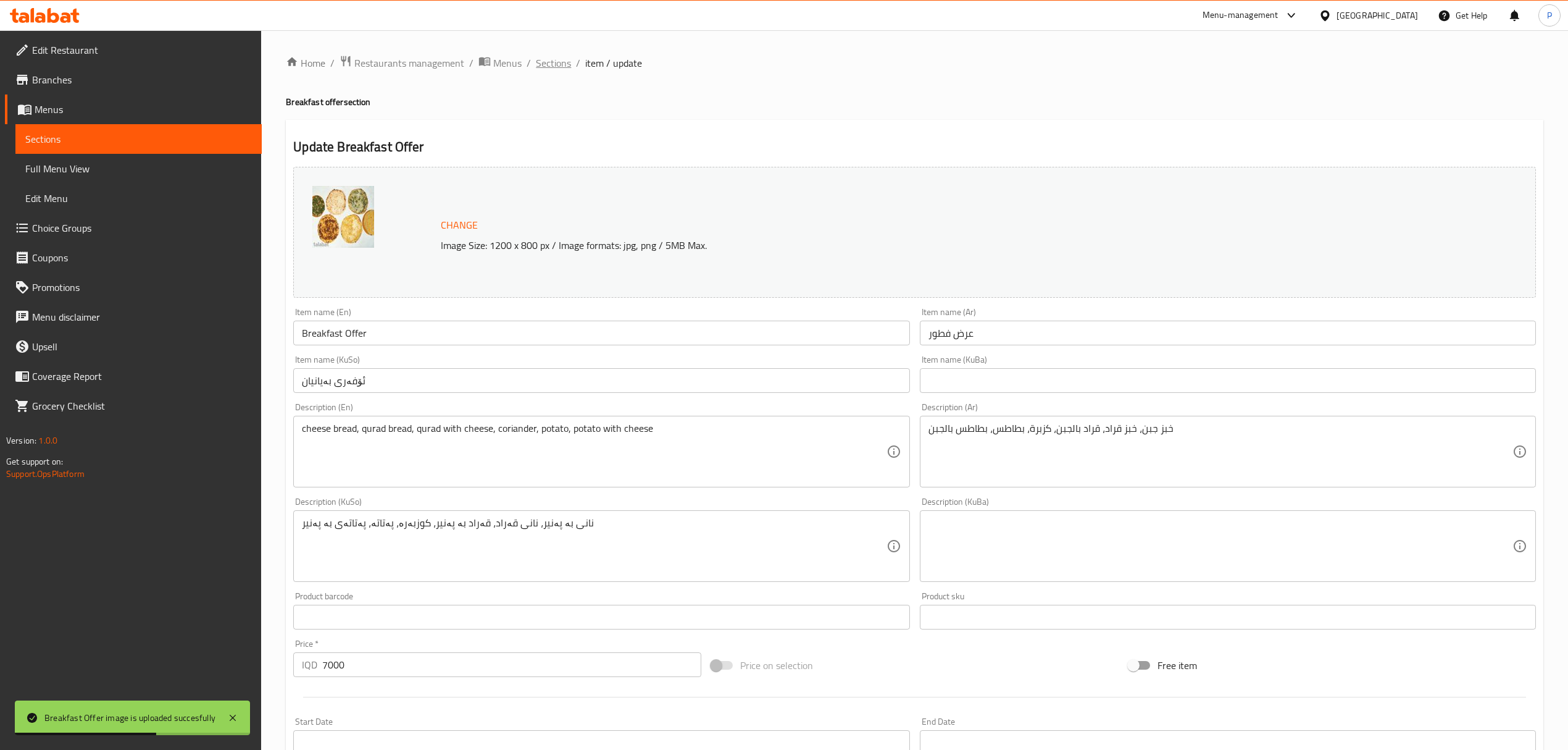
click at [551, 62] on span "Sections" at bounding box center [554, 63] width 35 height 15
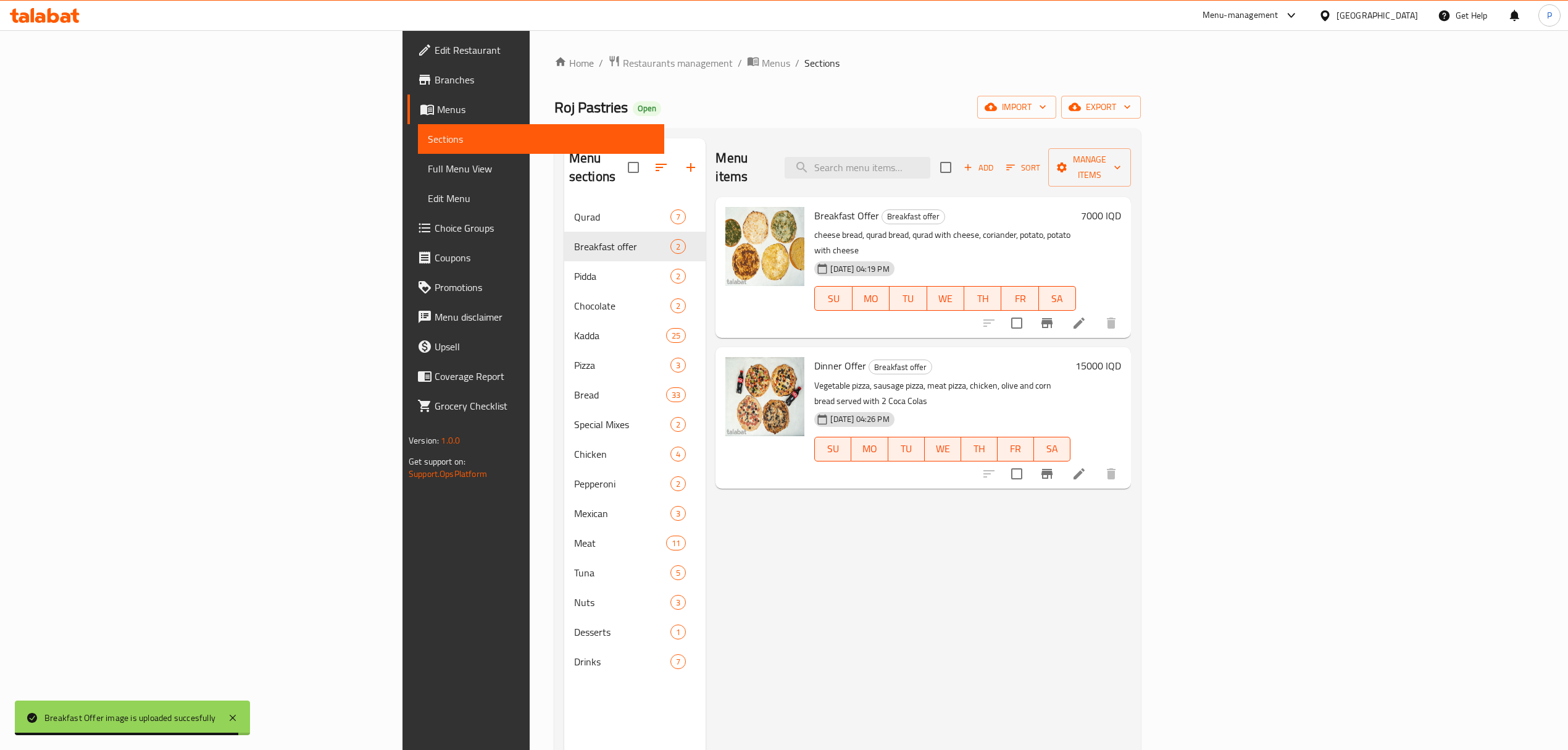
drag, startPoint x: 555, startPoint y: 156, endPoint x: 599, endPoint y: 274, distance: 125.9
click at [562, 60] on div "Home / Restaurants management / Menus / Sections Roj Pastries Open import expor…" at bounding box center [847, 476] width 586 height 843
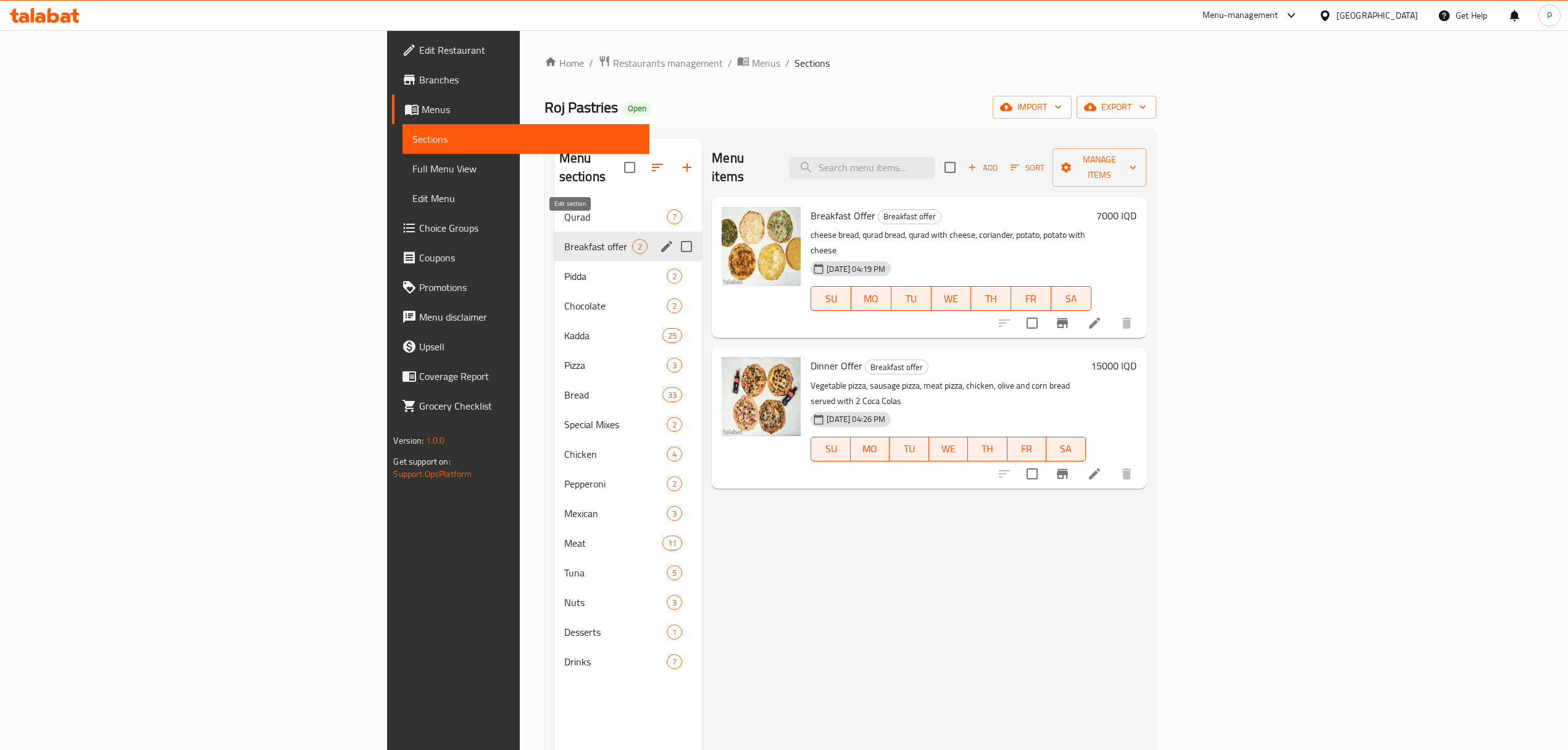
click at [661, 241] on icon "edit" at bounding box center [667, 247] width 11 height 11
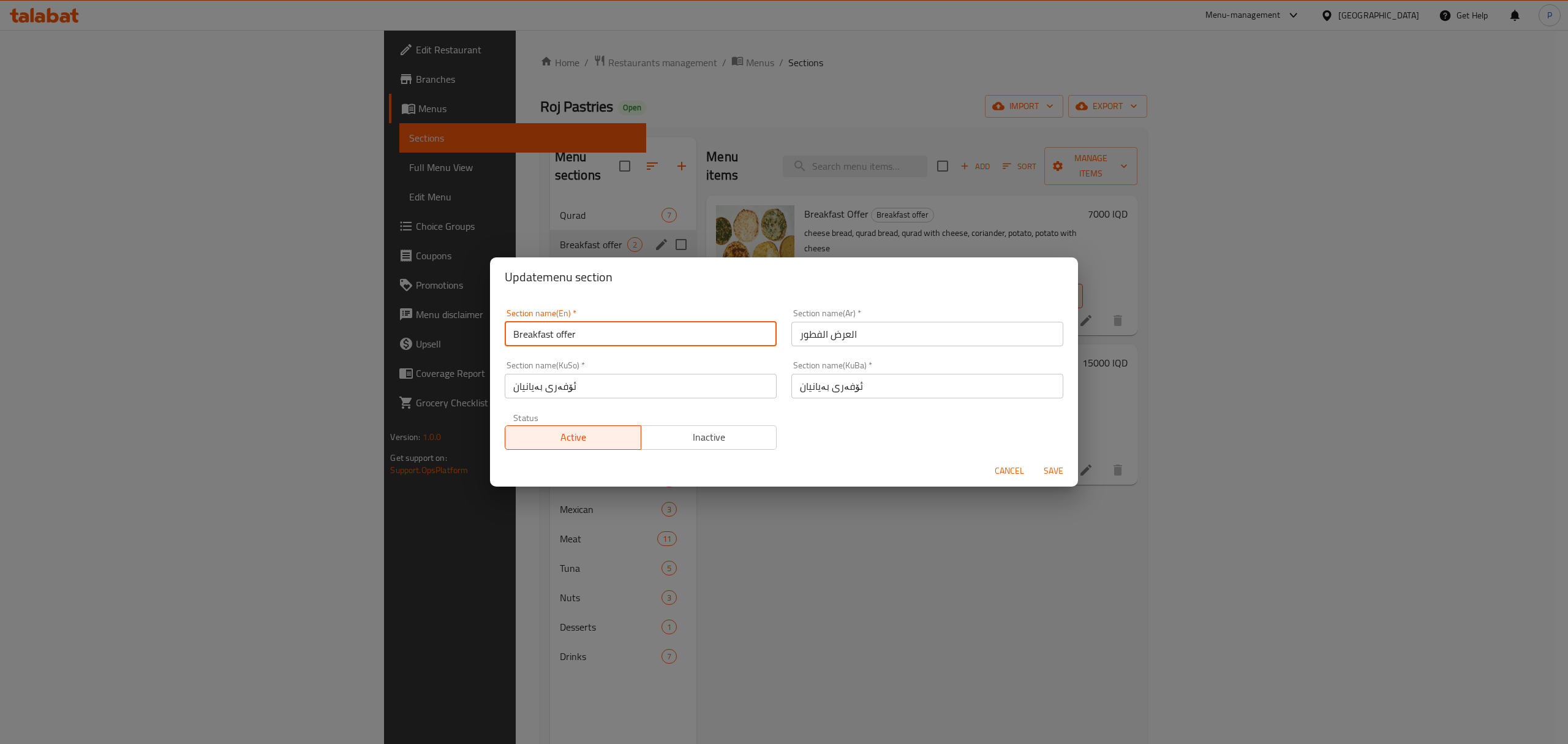
drag, startPoint x: 581, startPoint y: 330, endPoint x: 557, endPoint y: 331, distance: 24.0
click at [557, 331] on input "Breakfast offer" at bounding box center [641, 334] width 272 height 25
click at [537, 334] on input "Breakfast offer" at bounding box center [641, 334] width 272 height 25
type input "offer"
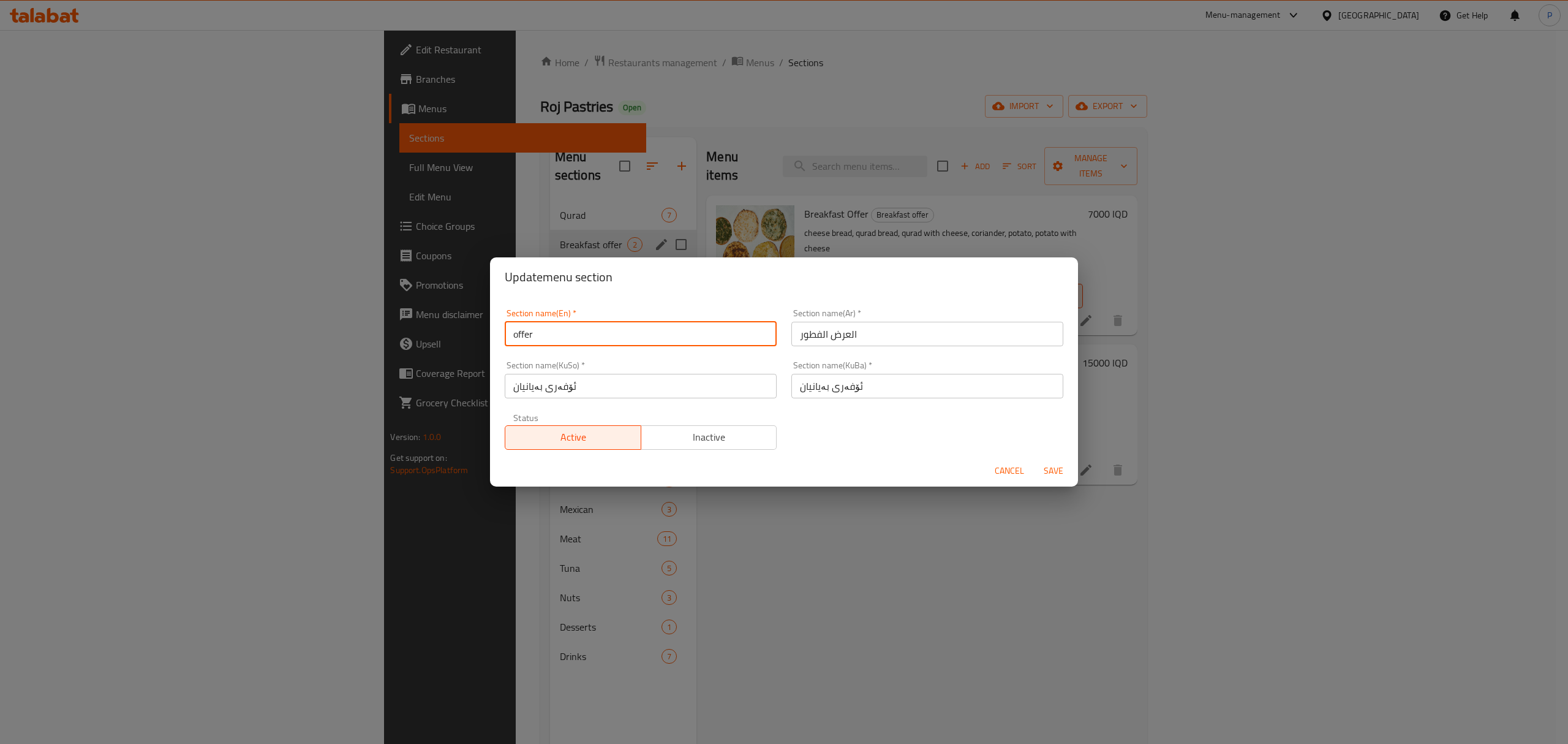
click at [838, 336] on input "العرض الفطور" at bounding box center [927, 334] width 272 height 25
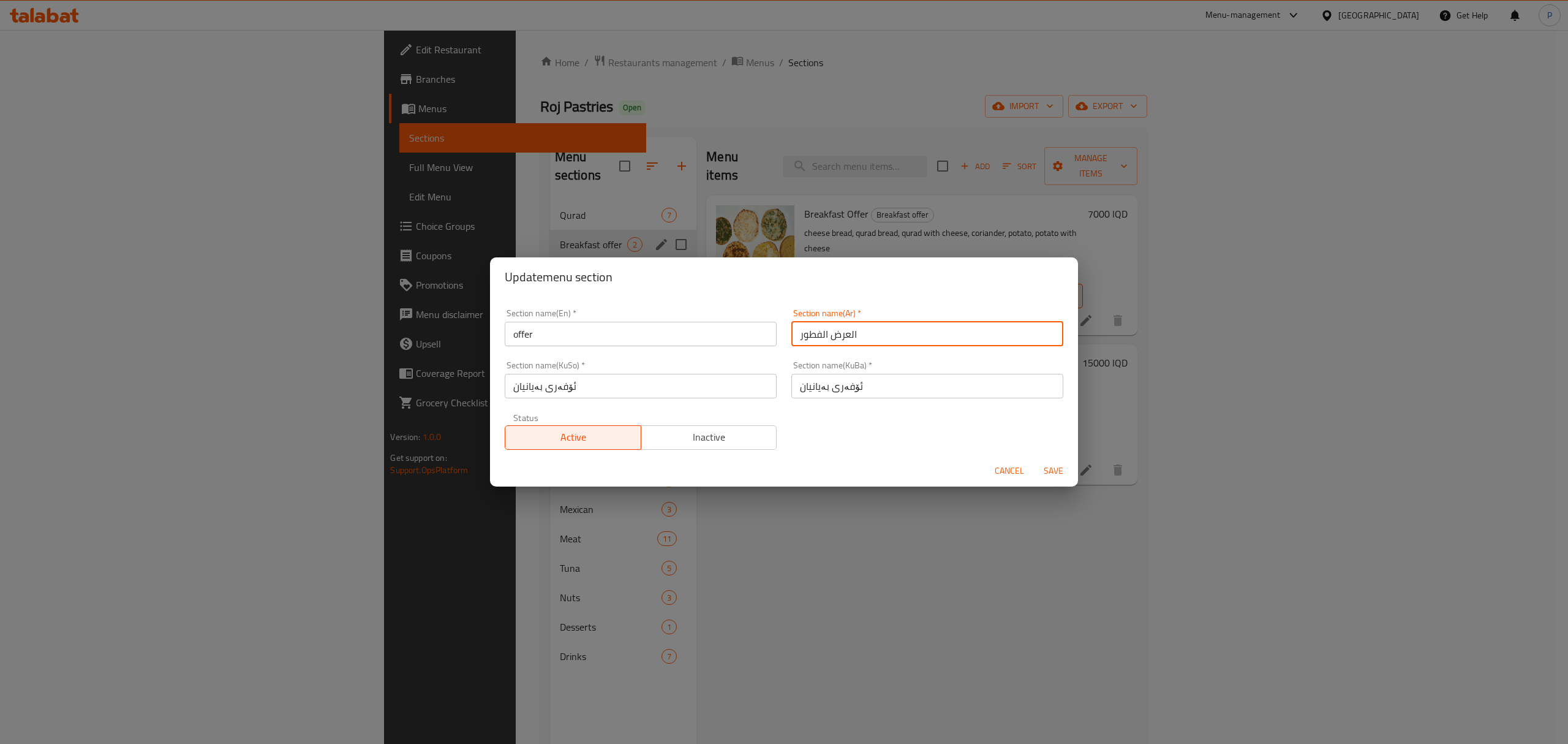
click at [838, 336] on input "العرض الفطور" at bounding box center [927, 334] width 272 height 25
click at [809, 331] on input "العرض الفطور" at bounding box center [927, 334] width 272 height 25
type input "العرض"
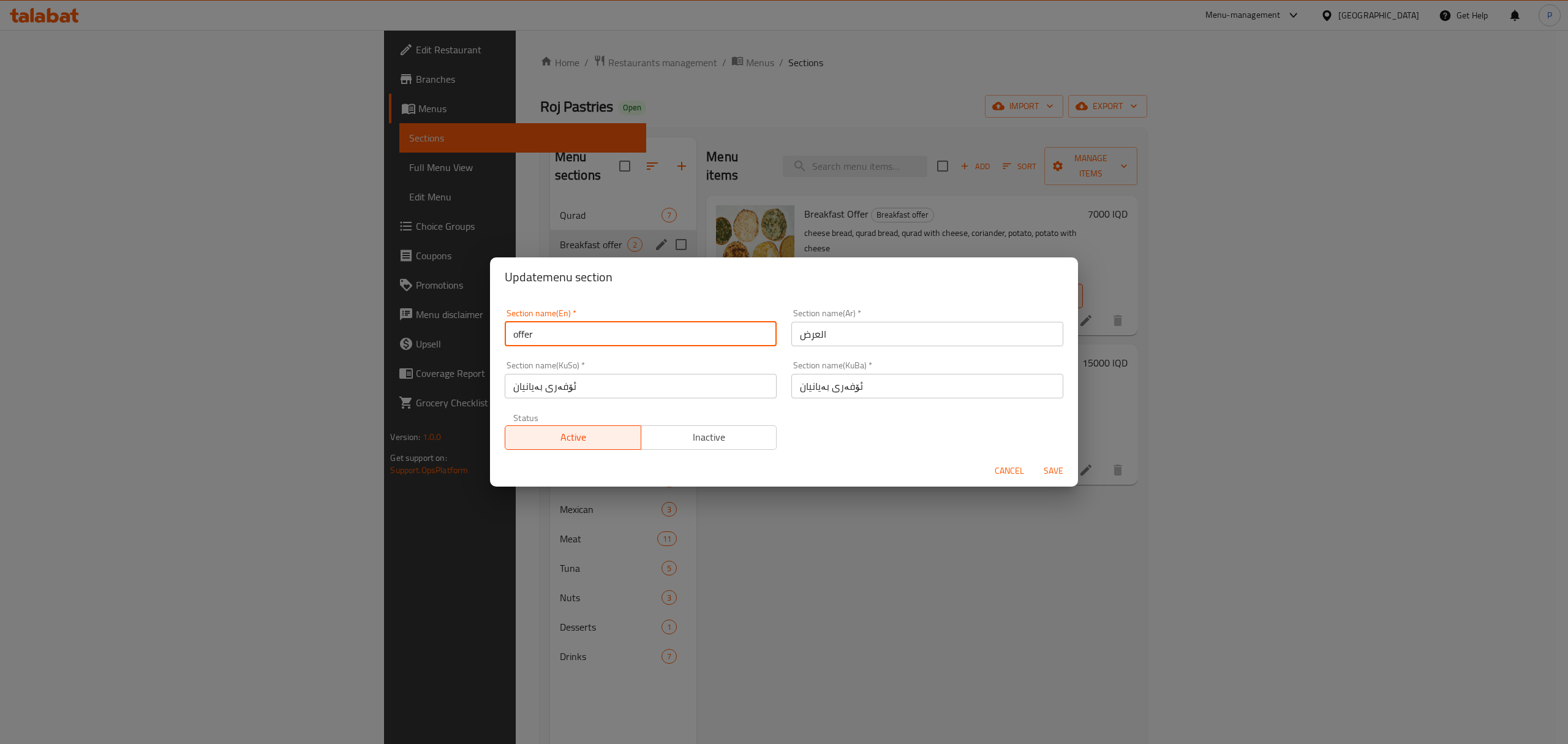
drag, startPoint x: 514, startPoint y: 334, endPoint x: 503, endPoint y: 331, distance: 11.4
click at [503, 331] on div "Section name(En)   * offer Section name(En) *" at bounding box center [641, 327] width 286 height 52
type input "offer"
click at [565, 387] on input "ئۆفەری بەیانیان" at bounding box center [641, 386] width 272 height 25
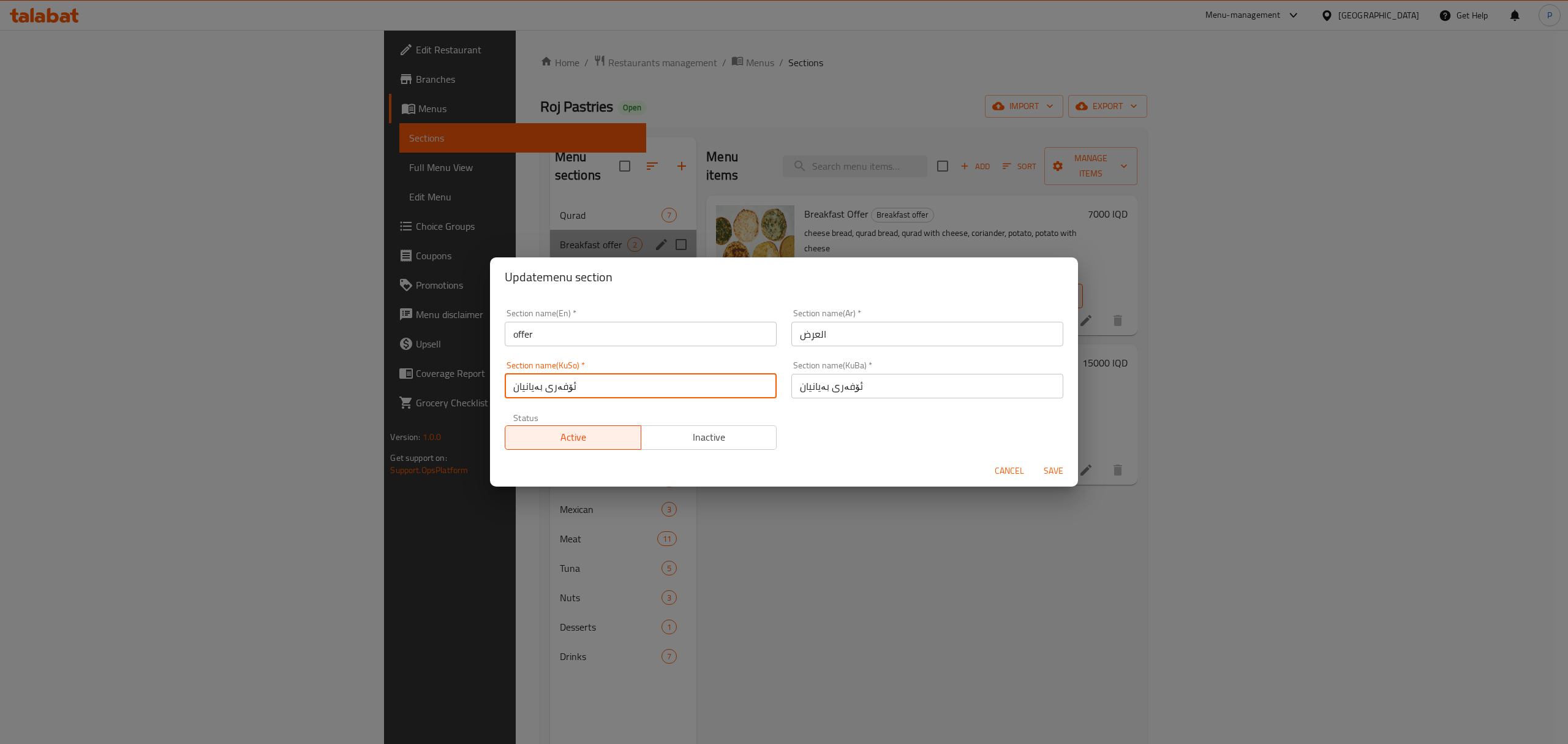
click at [532, 378] on input "ئۆفەری بەیانیان" at bounding box center [641, 386] width 272 height 25
drag, startPoint x: 521, startPoint y: 386, endPoint x: 510, endPoint y: 386, distance: 11.0
click at [510, 386] on input "ئۆفەری" at bounding box center [641, 386] width 272 height 25
type input "ئۆفەر"
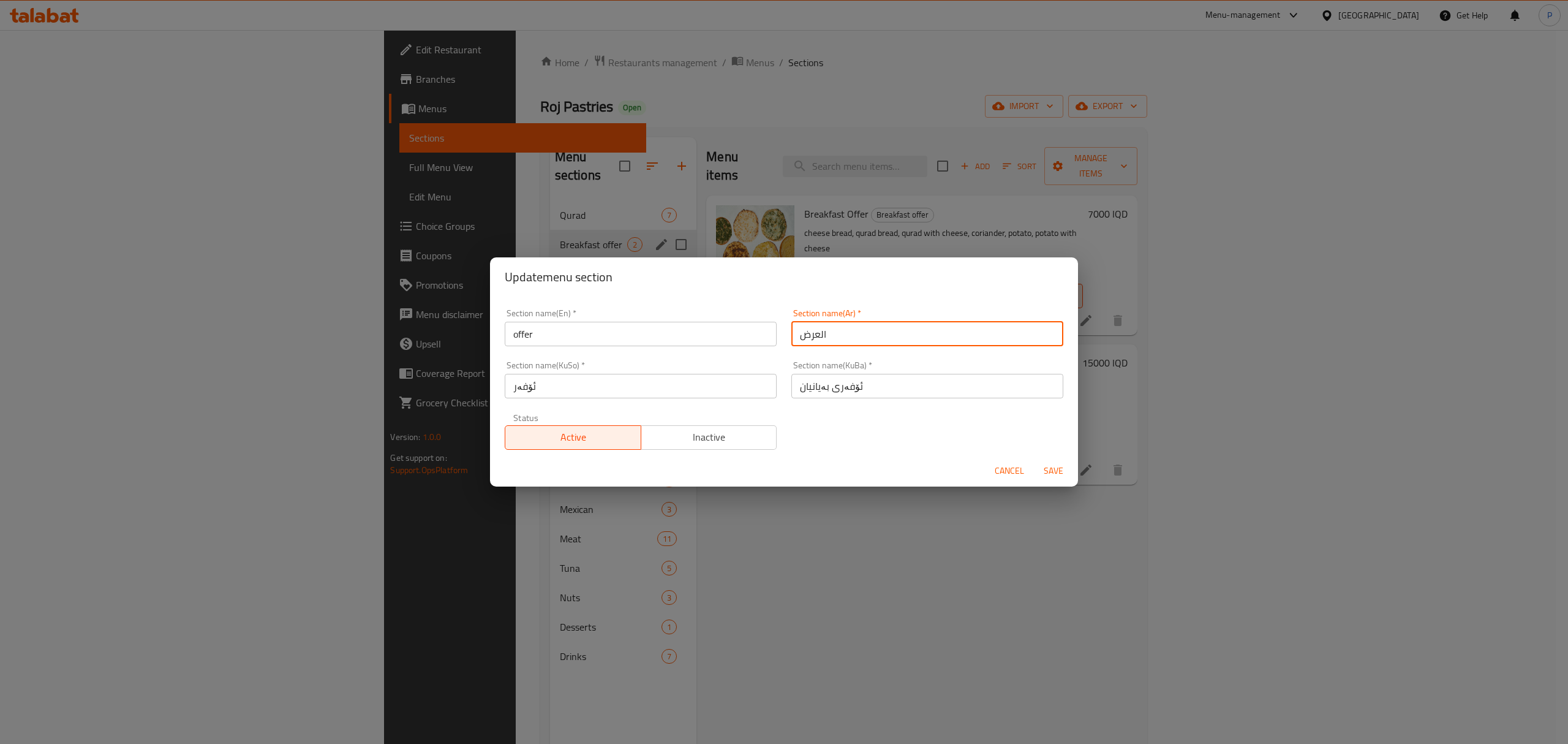
click at [806, 330] on input "العرض" at bounding box center [927, 334] width 272 height 25
click at [814, 334] on input "العرض" at bounding box center [927, 334] width 272 height 25
click at [802, 329] on input "عرض" at bounding box center [927, 334] width 272 height 25
type input "عروض"
click at [858, 373] on div "Section name(KuBa)   * ئۆفەری بەیانیان Section name(KuBa) *" at bounding box center [927, 379] width 272 height 38
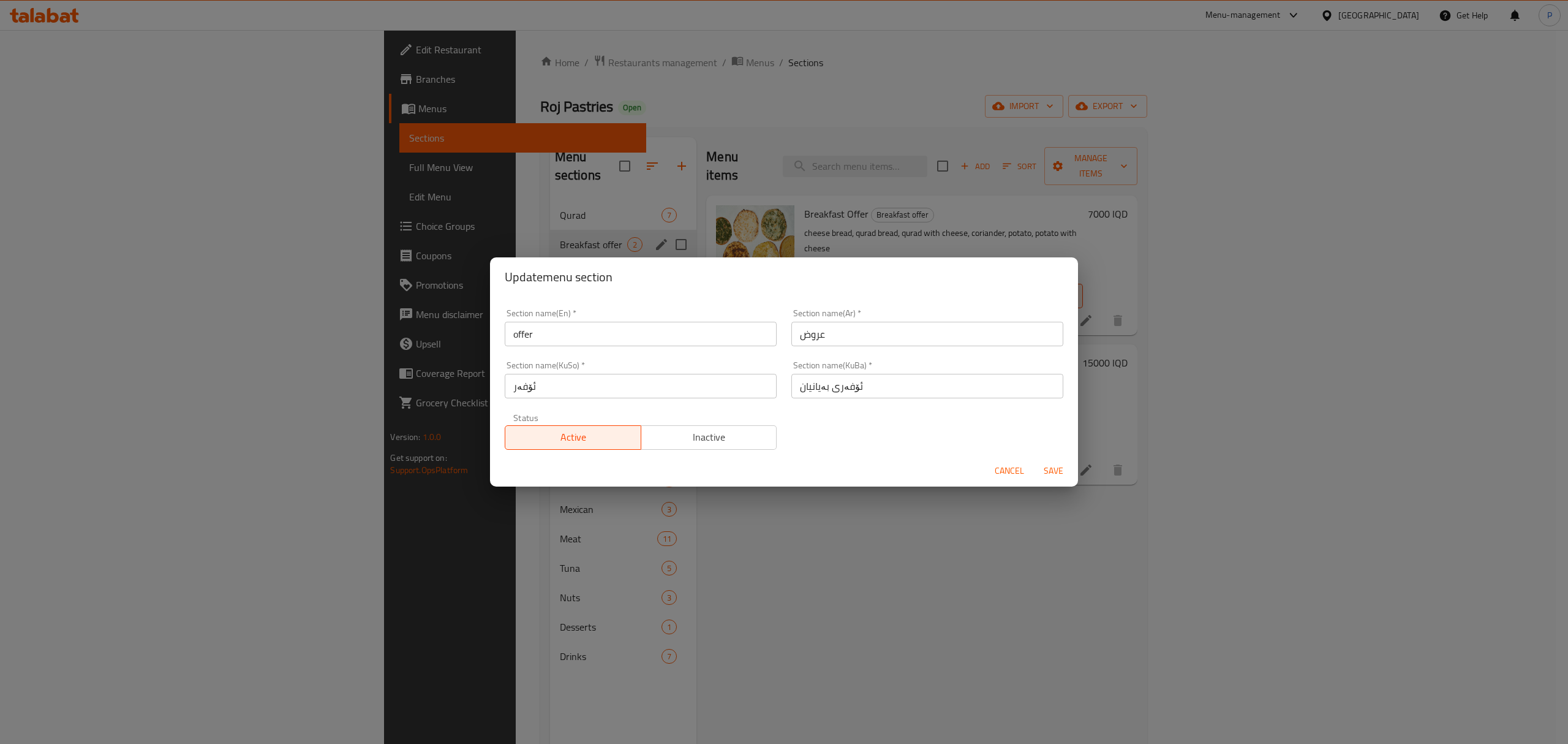
click at [871, 388] on input "ئۆفەری بەیانیان" at bounding box center [927, 386] width 272 height 25
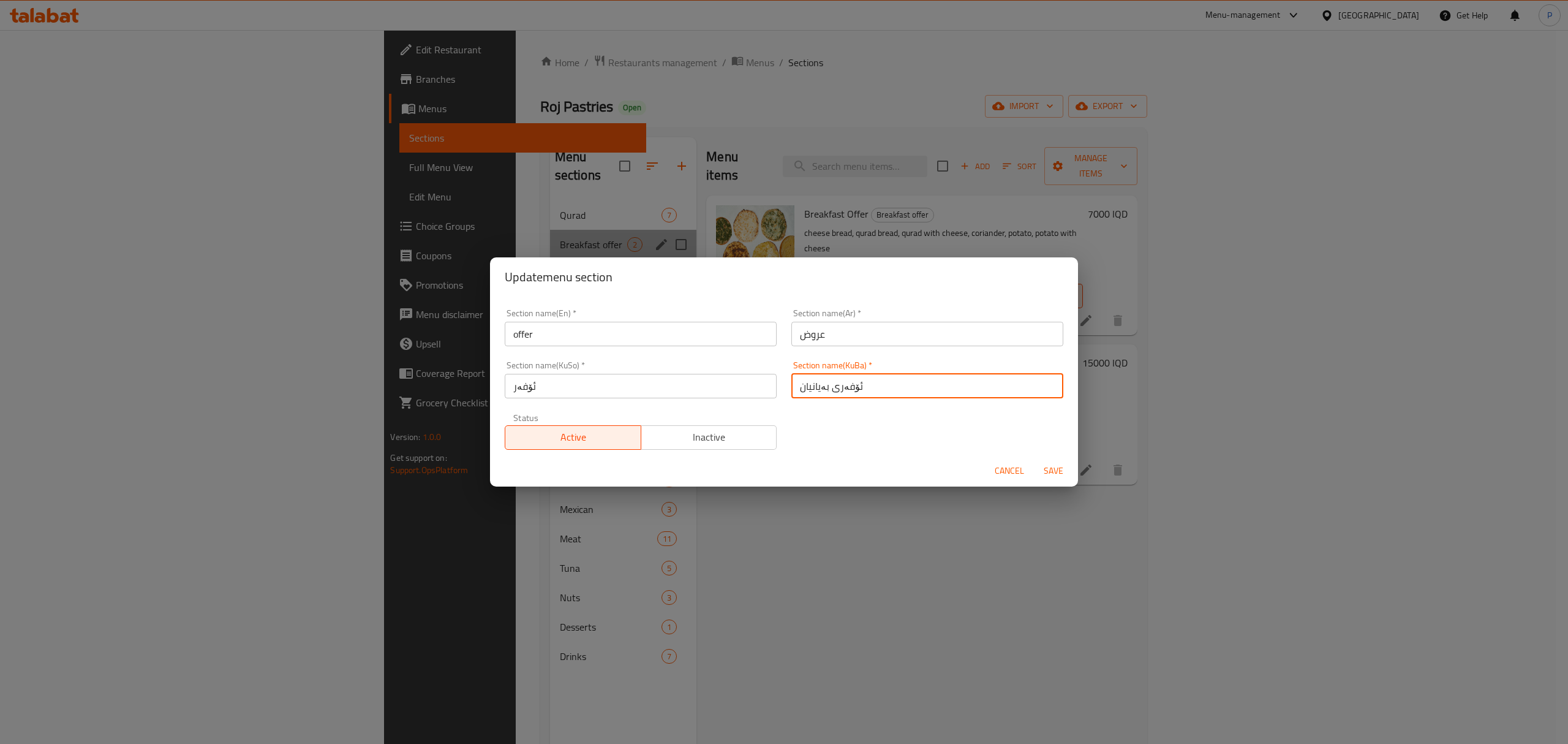
drag, startPoint x: 807, startPoint y: 388, endPoint x: 806, endPoint y: 380, distance: 8.1
click at [806, 380] on input "ئۆفەری بەیانیان" at bounding box center [927, 386] width 272 height 25
type input "ئۆفەر"
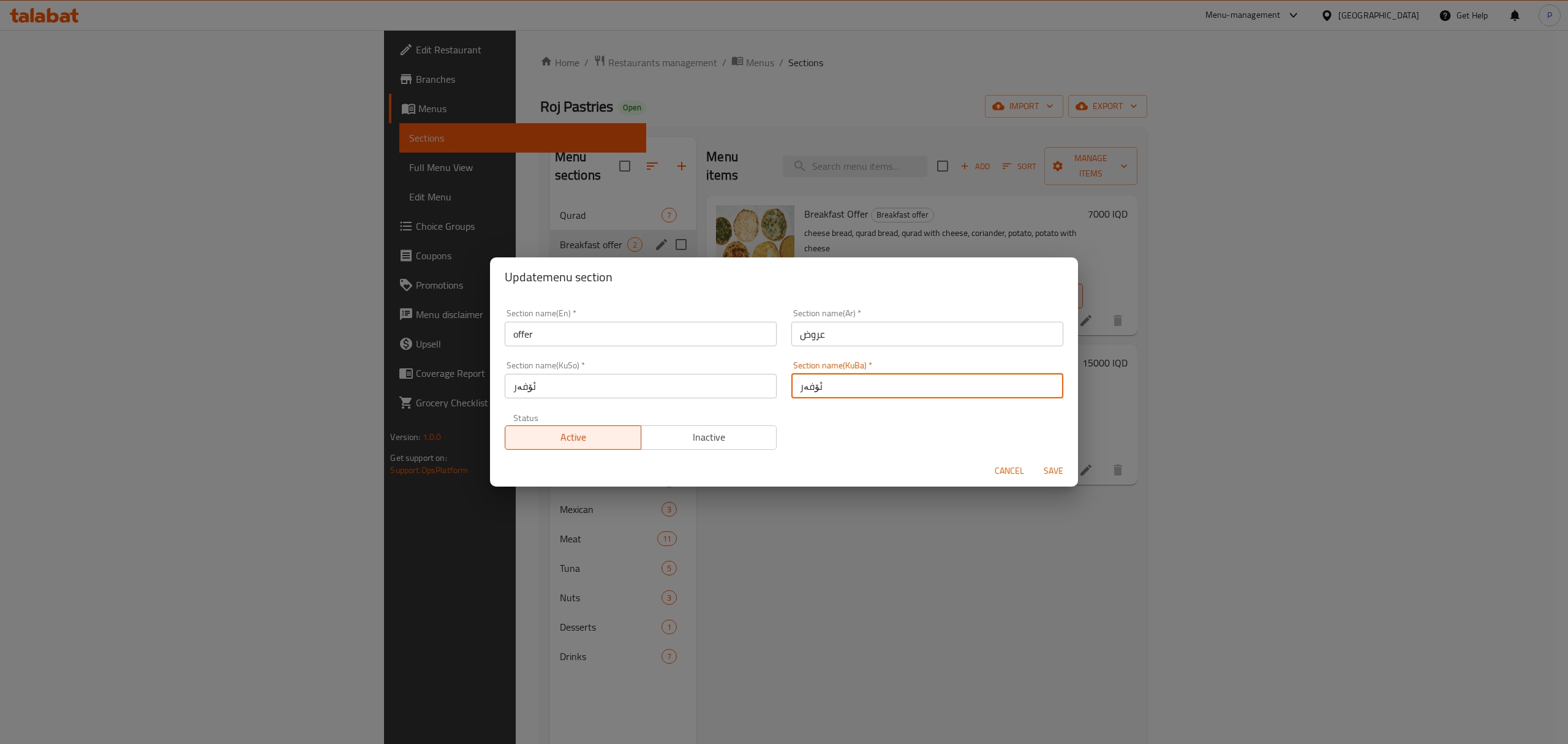
click at [1047, 475] on span "Save" at bounding box center [1054, 470] width 30 height 15
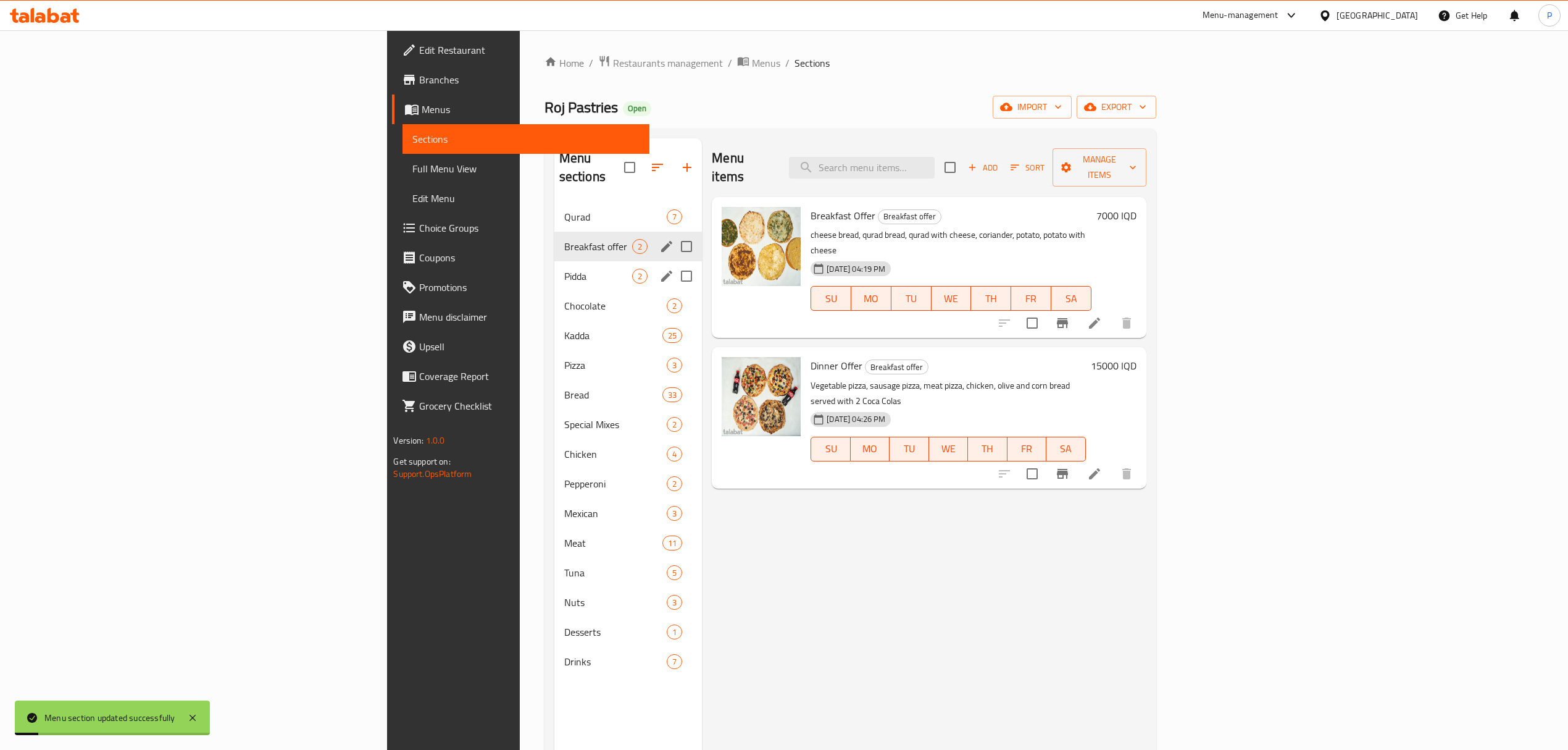
click at [564, 269] on span "Pidda" at bounding box center [598, 276] width 69 height 15
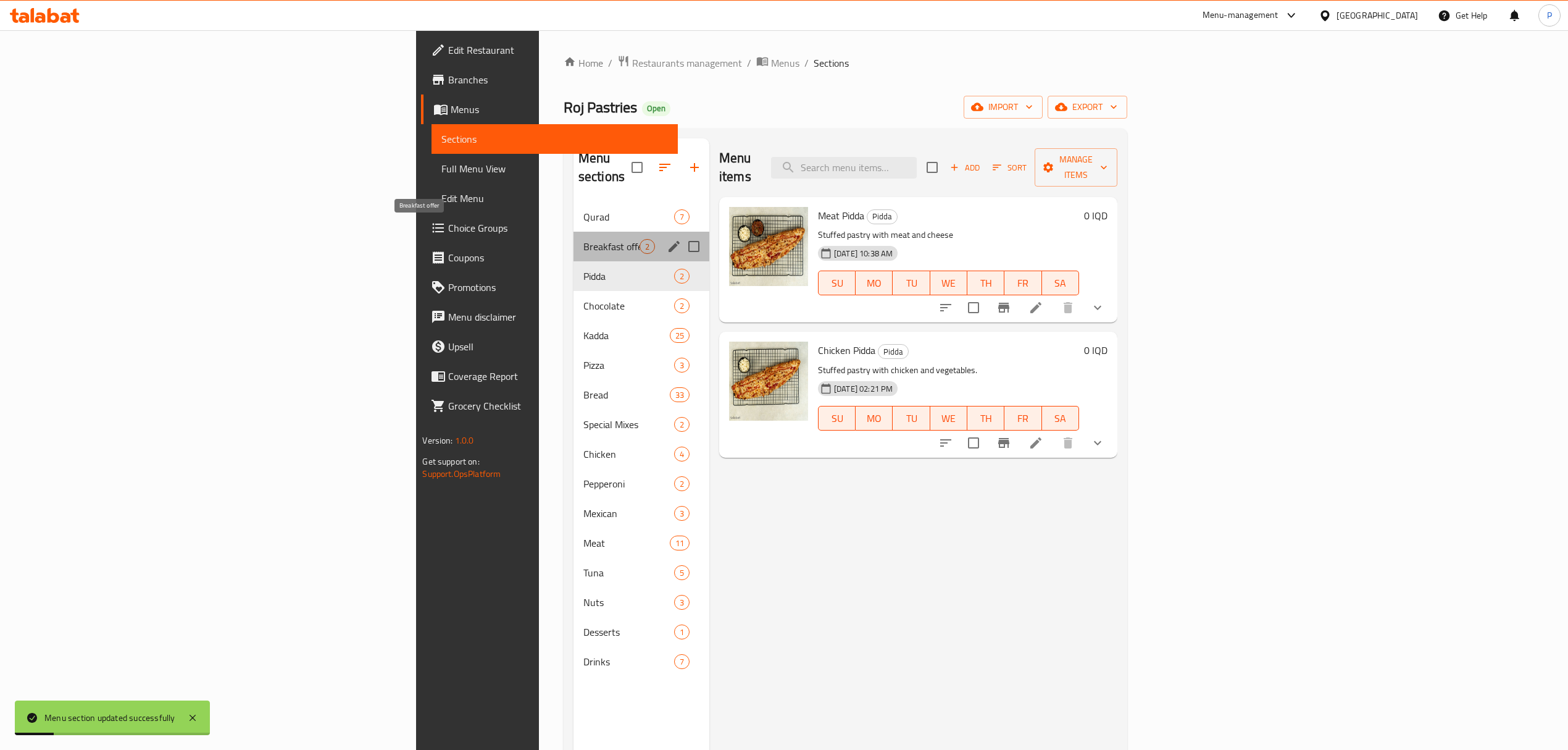
click at [584, 239] on span "Breakfast offer" at bounding box center [612, 246] width 56 height 15
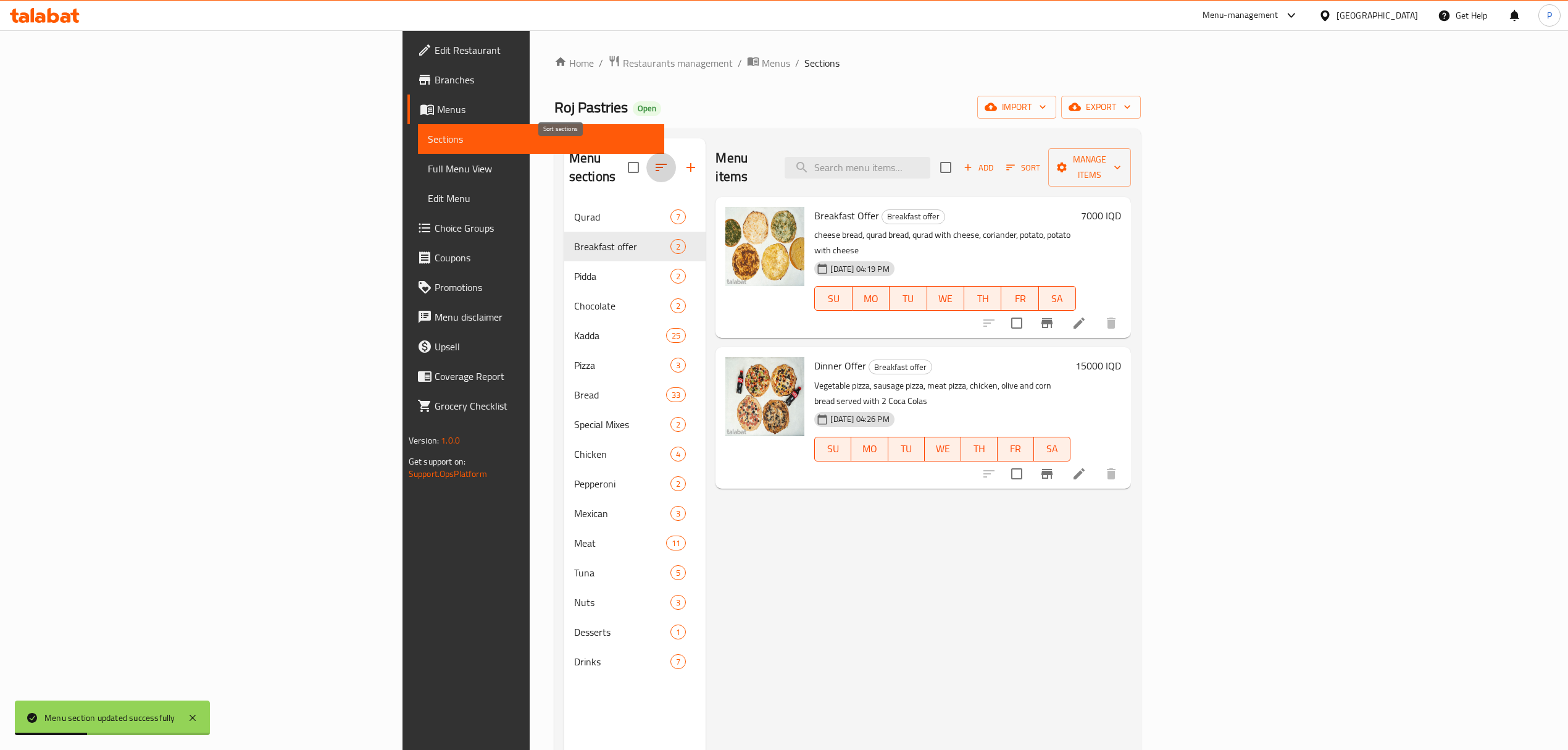
click at [654, 160] on icon "button" at bounding box center [661, 167] width 15 height 15
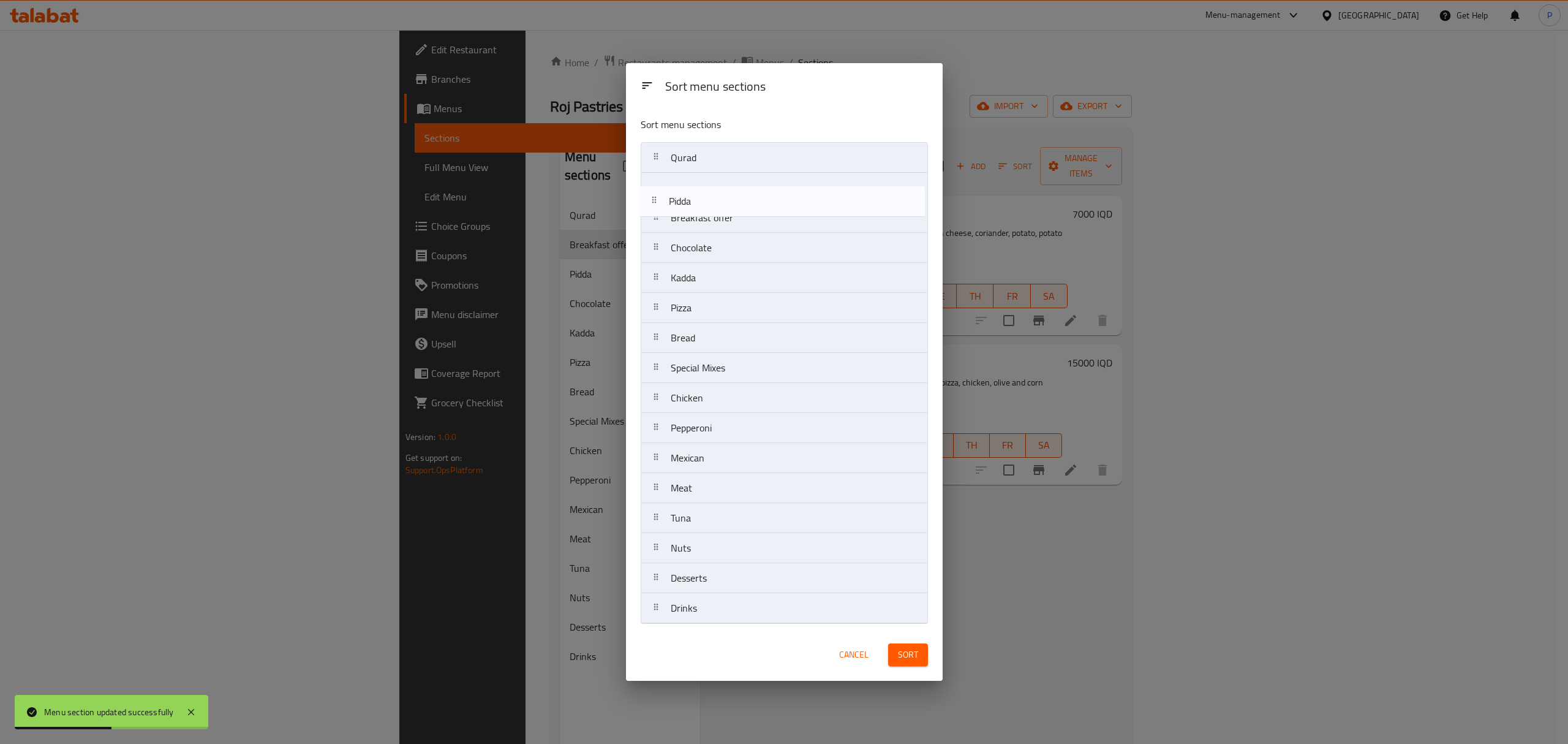
click at [662, 199] on nav "Qurad Breakfast offer Pidda Chocolate Kadda Pizza Bread Special Mixes Chicken P…" at bounding box center [784, 383] width 287 height 482
drag, startPoint x: 654, startPoint y: 177, endPoint x: 662, endPoint y: 175, distance: 8.2
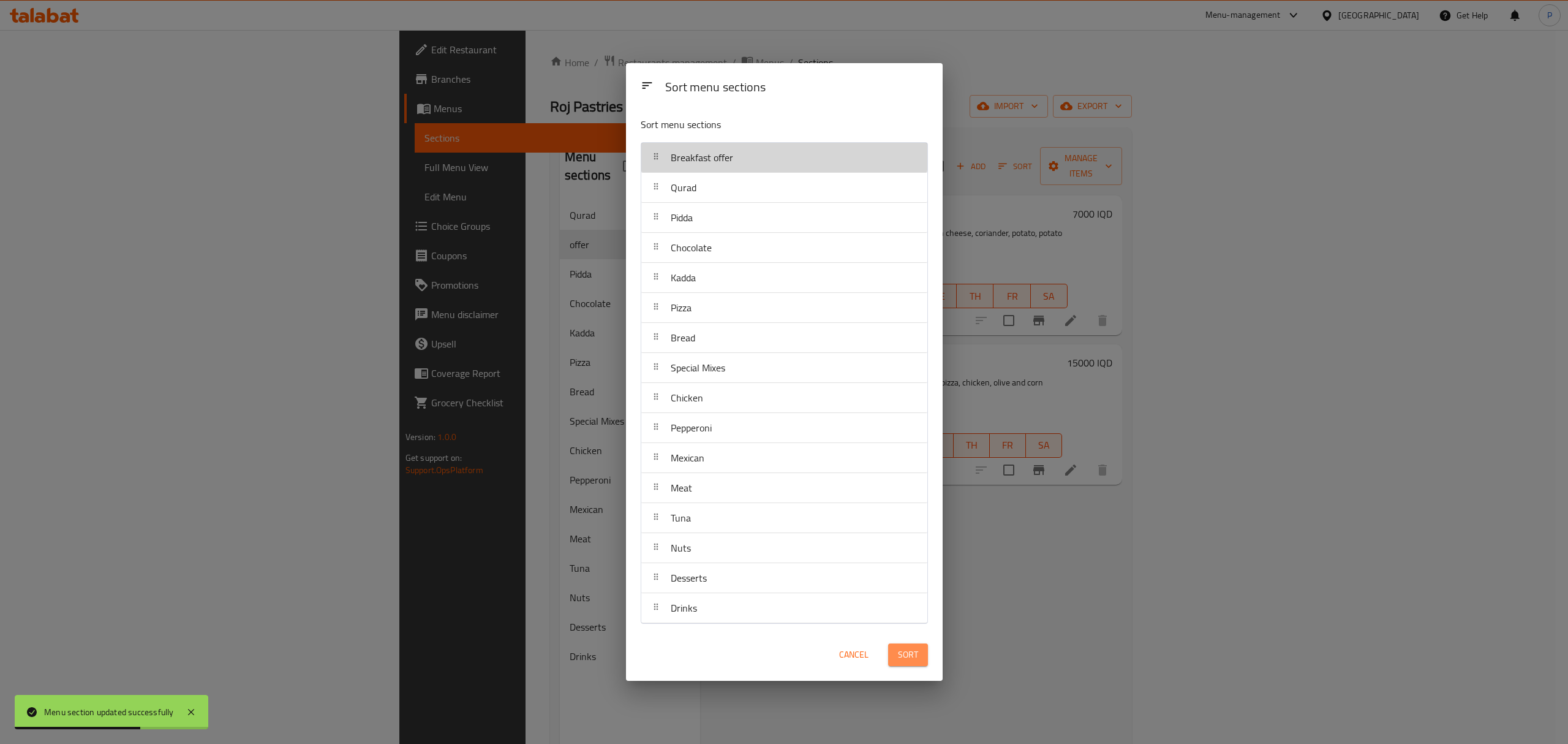
click at [922, 666] on button "Sort" at bounding box center [908, 654] width 40 height 22
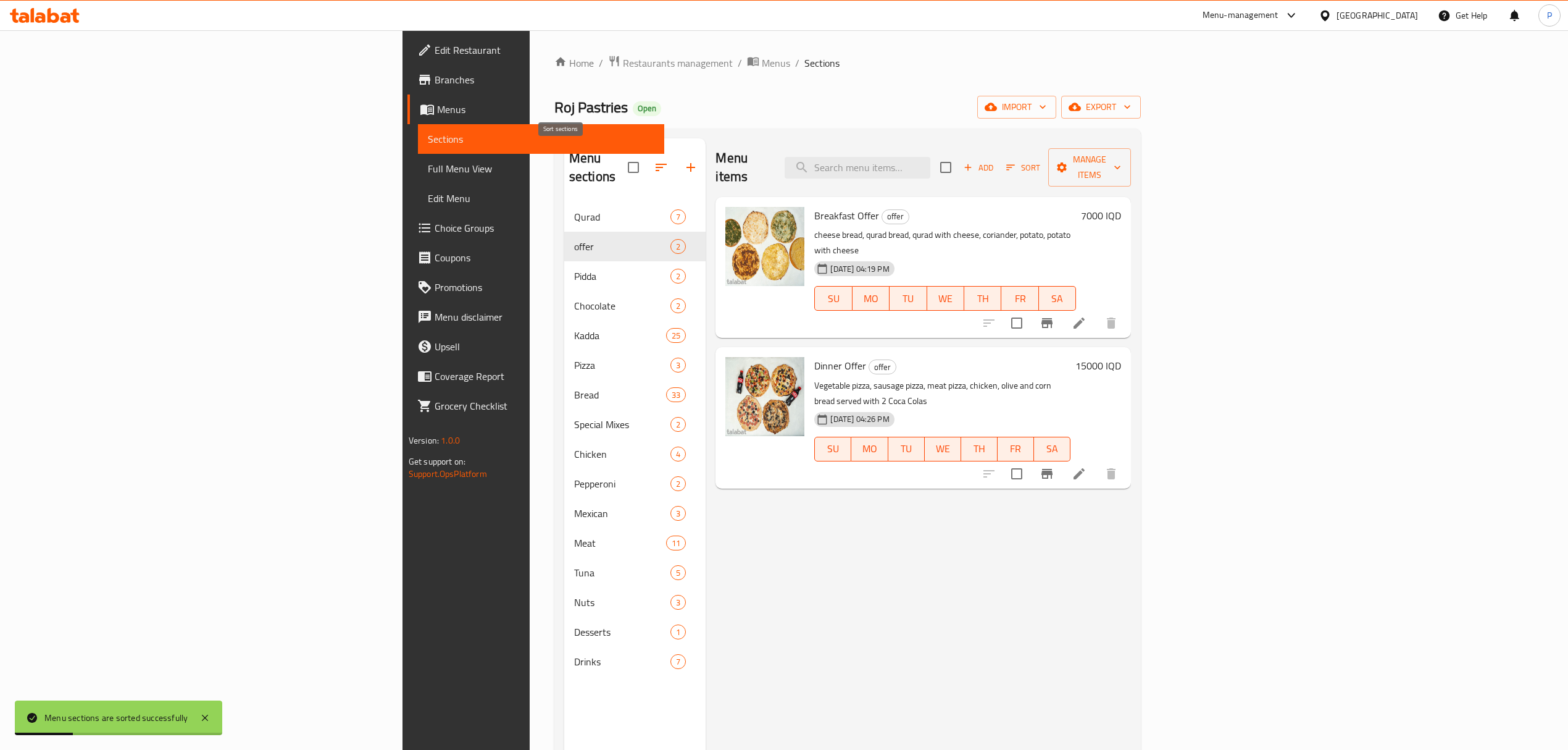
click at [654, 160] on icon "button" at bounding box center [661, 167] width 15 height 15
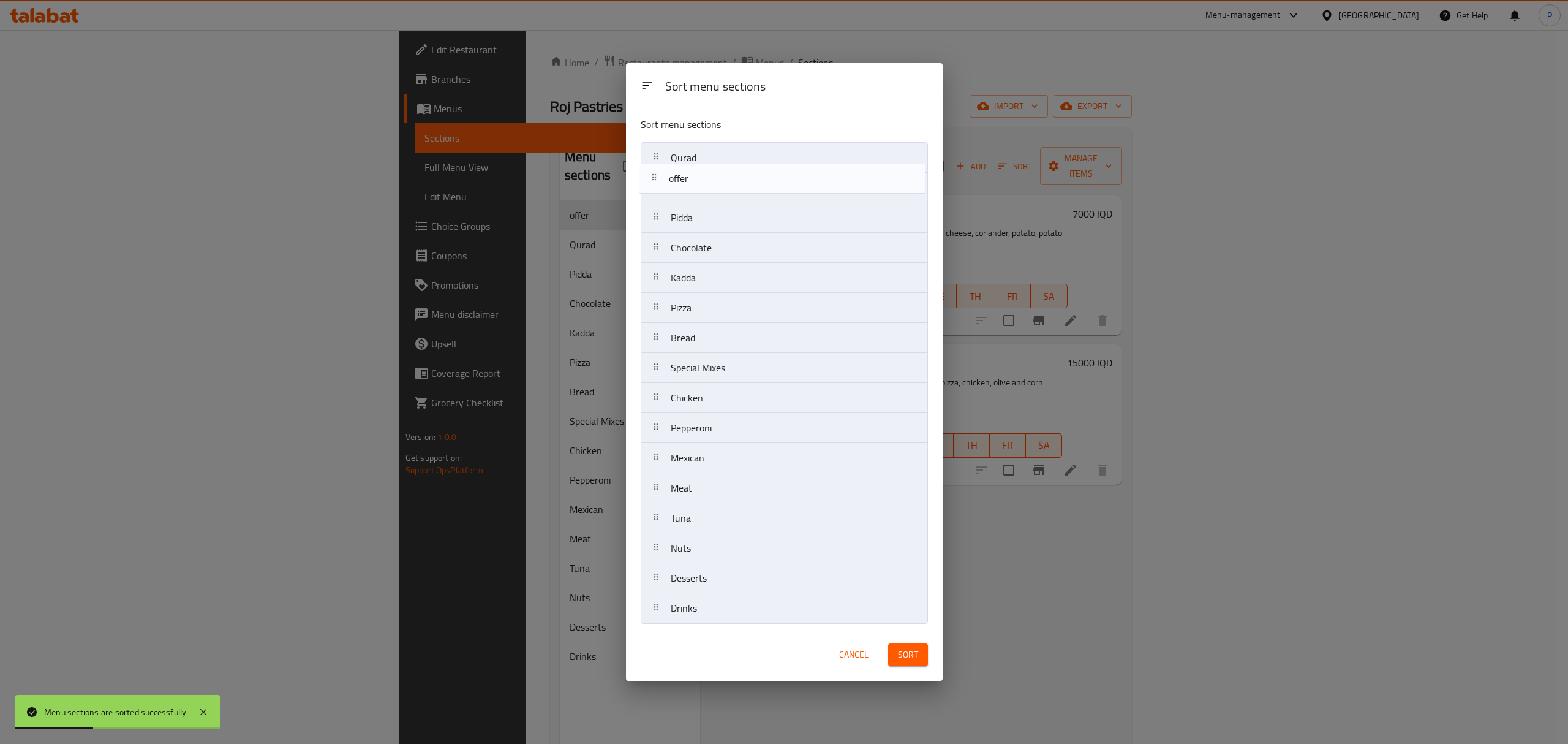
drag, startPoint x: 658, startPoint y: 182, endPoint x: 646, endPoint y: 150, distance: 34.2
click at [646, 150] on nav "Qurad offer Pidda Chocolate Kadda Pizza Bread Special Mixes Chicken Pepperoni M…" at bounding box center [784, 383] width 287 height 482
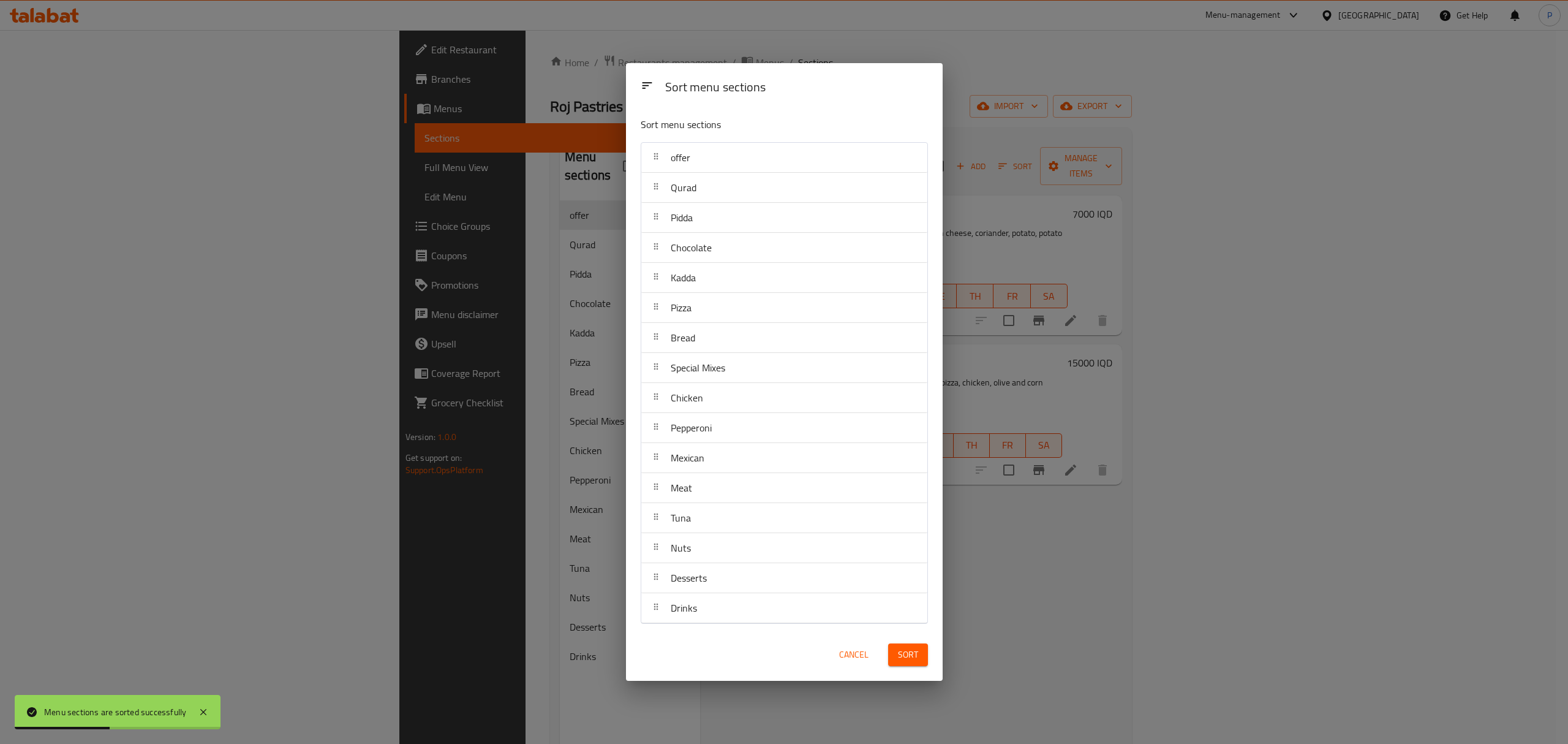
click at [482, 173] on div "Sort menu sections Sort menu sections offer Qurad Pidda Chocolate Kadda Pizza B…" at bounding box center [784, 372] width 1568 height 744
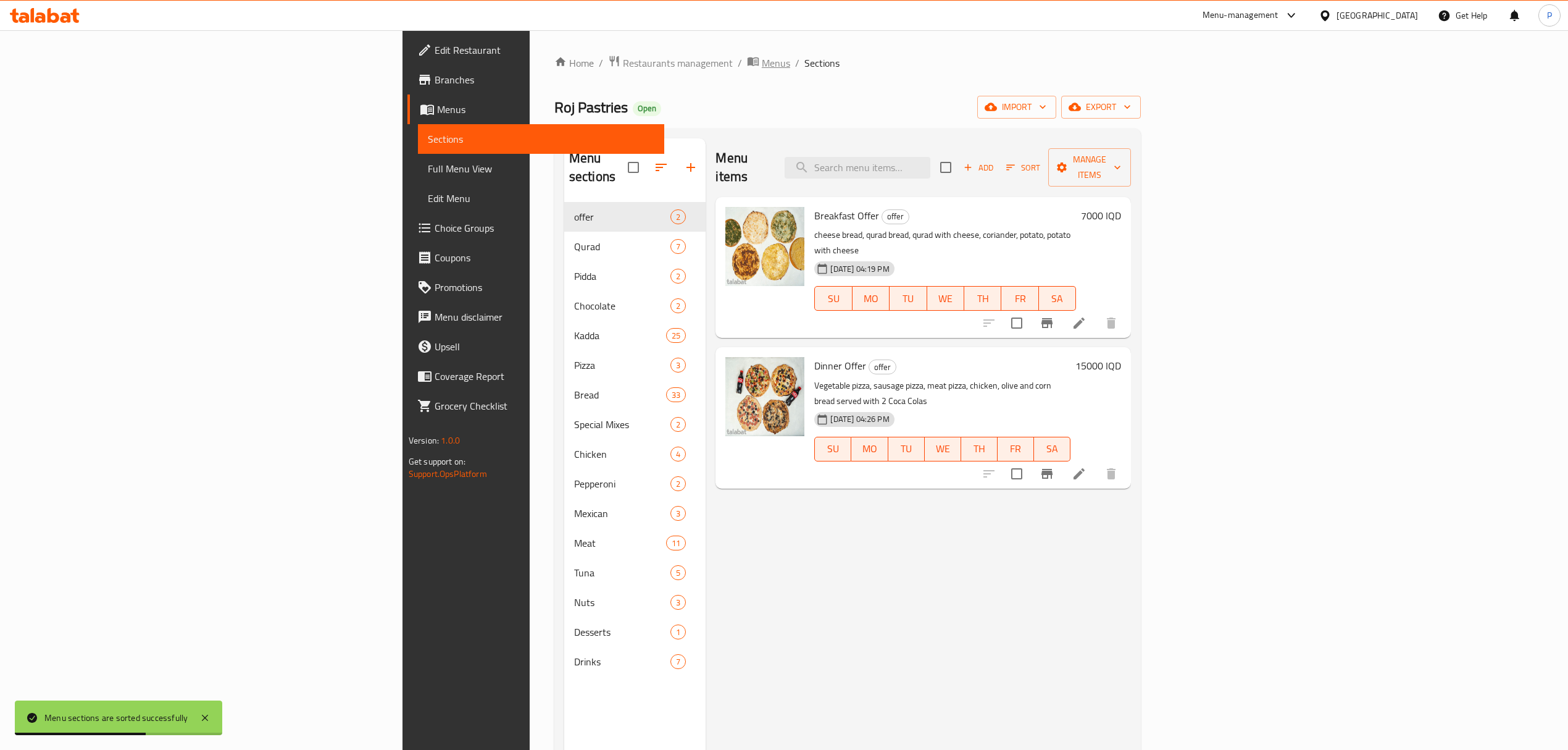
click at [762, 67] on span "Menus" at bounding box center [776, 63] width 28 height 15
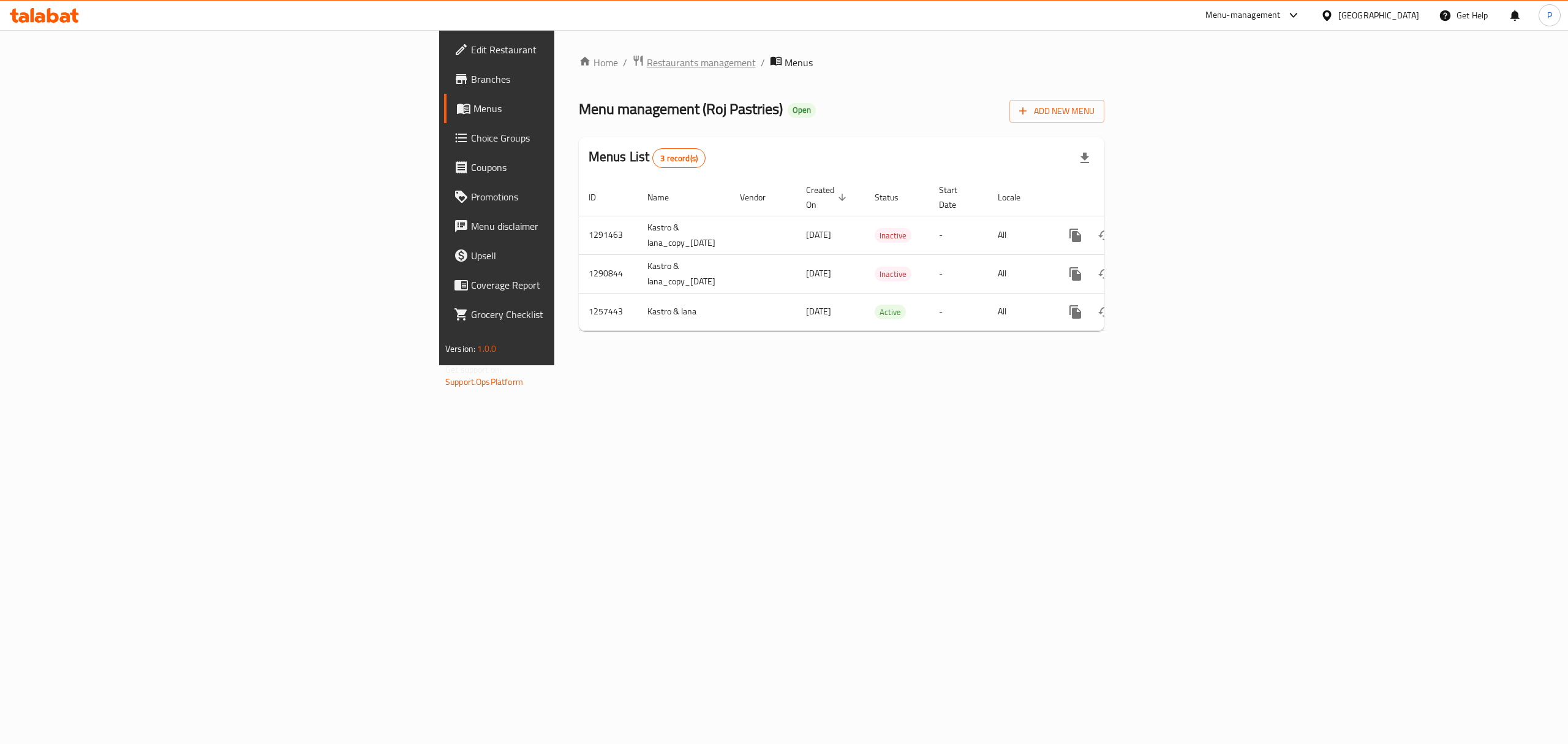
click at [647, 59] on span "Restaurants management" at bounding box center [702, 62] width 109 height 14
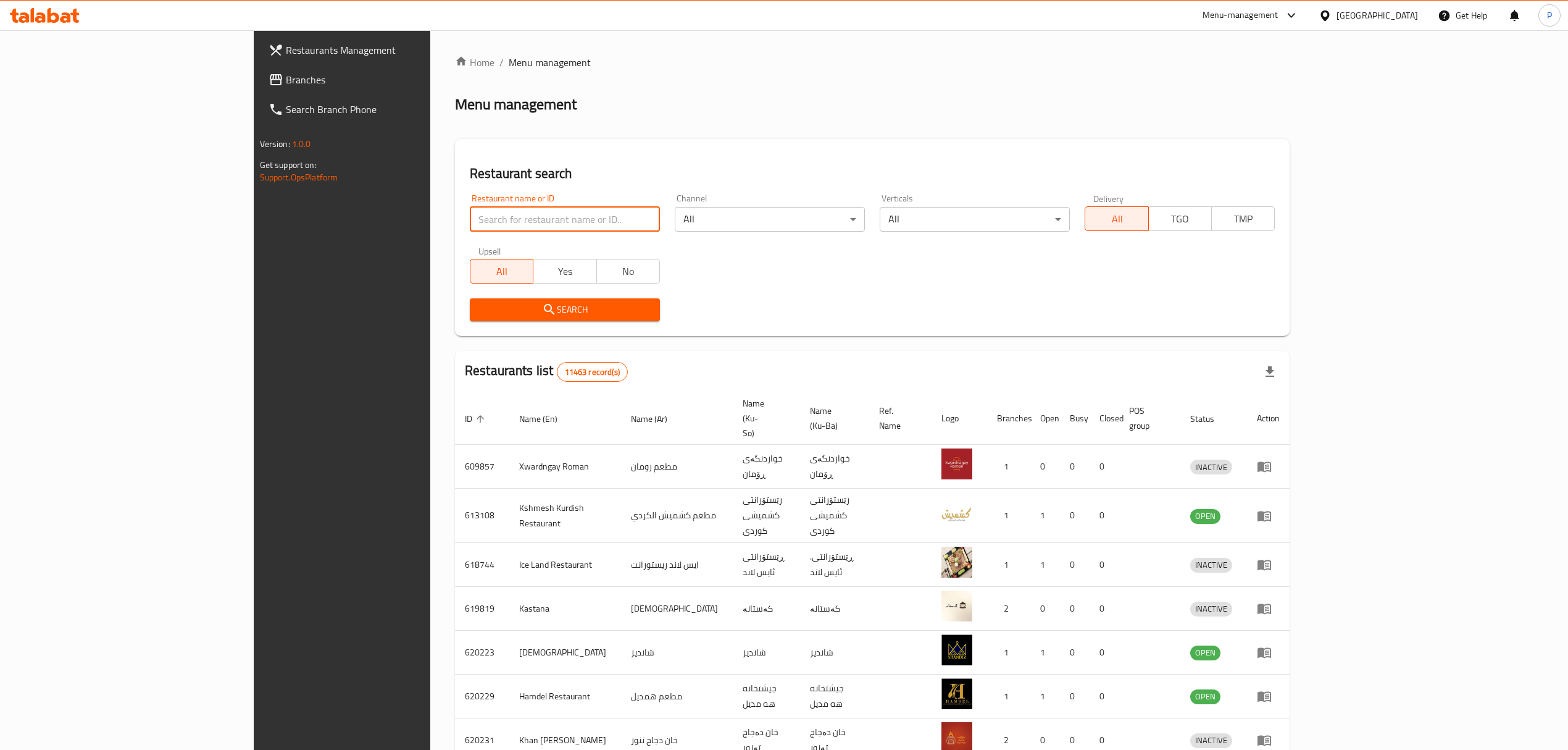
click at [470, 220] on input "search" at bounding box center [565, 219] width 190 height 25
type input "veloce"
click button "Search" at bounding box center [565, 310] width 190 height 23
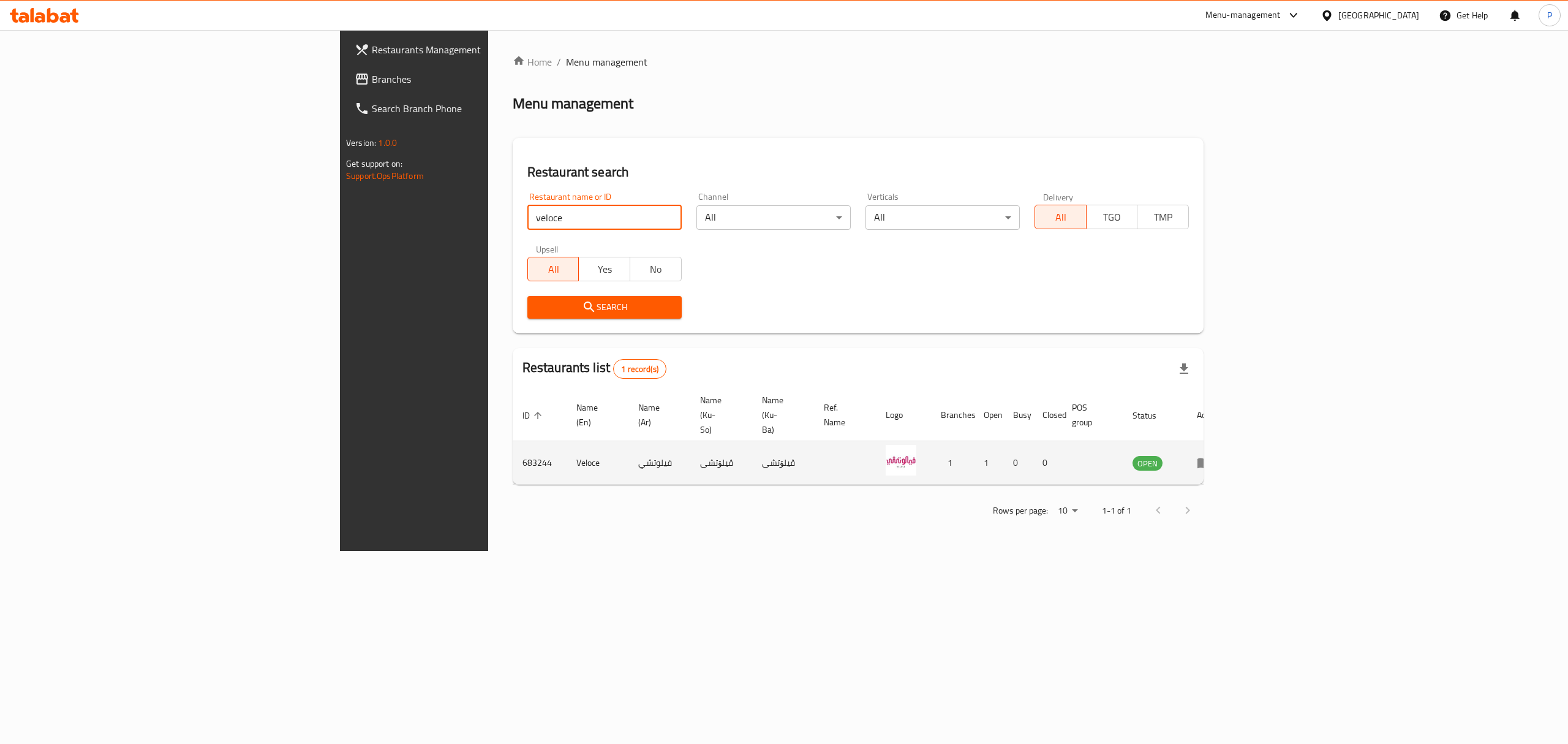
click at [1209, 461] on icon "enhanced table" at bounding box center [1206, 463] width 4 height 5
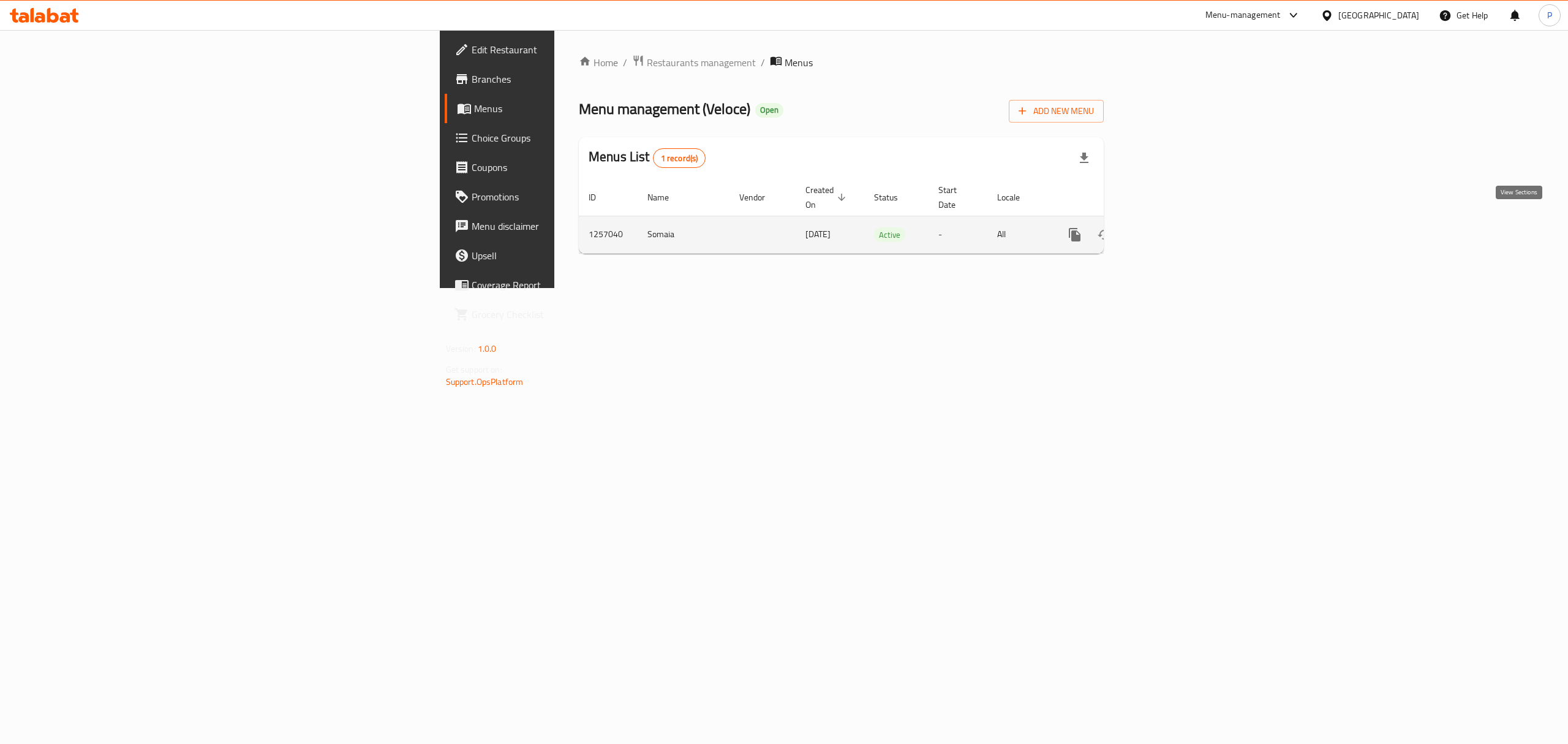
click at [1170, 227] on icon "enhanced table" at bounding box center [1163, 234] width 14 height 14
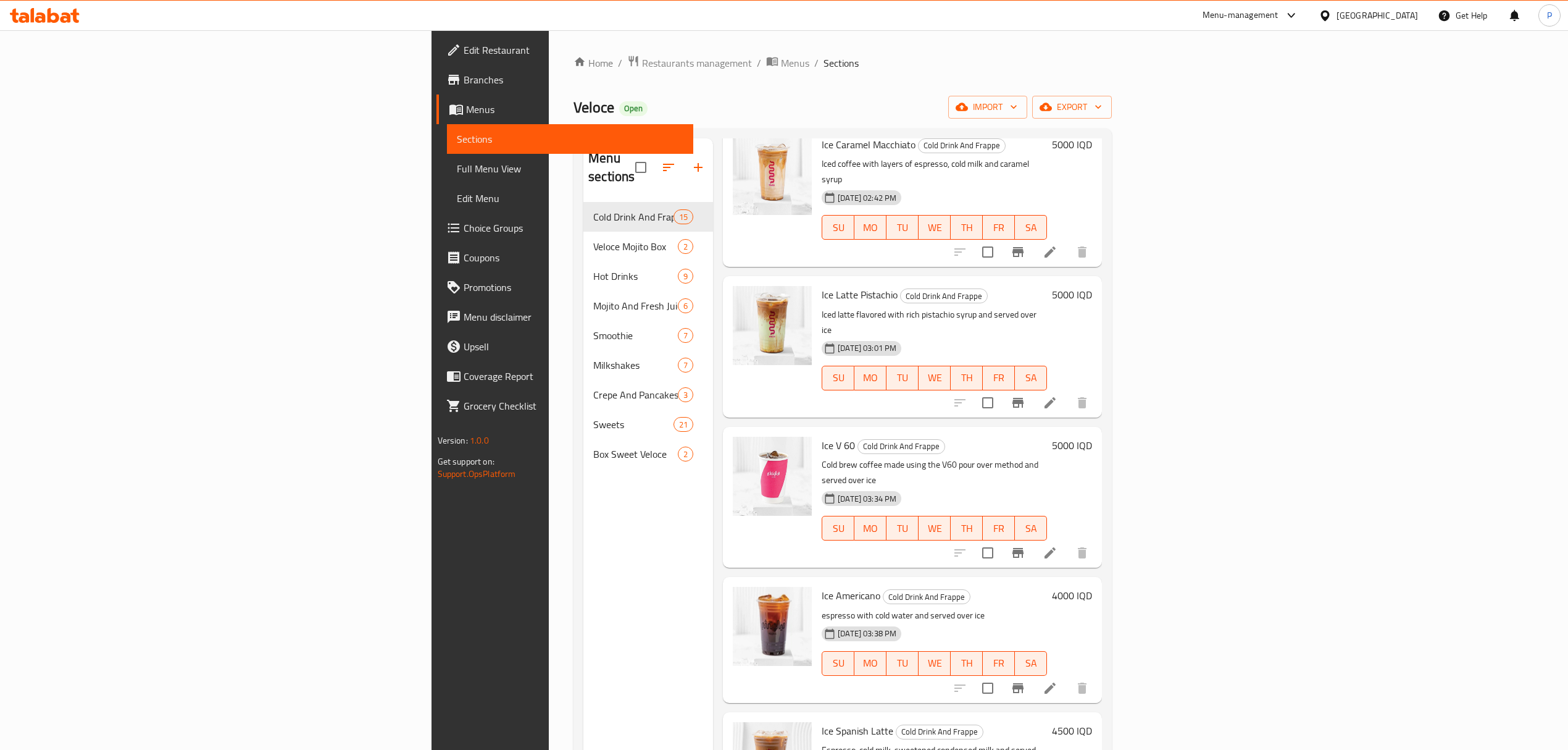
scroll to position [411, 0]
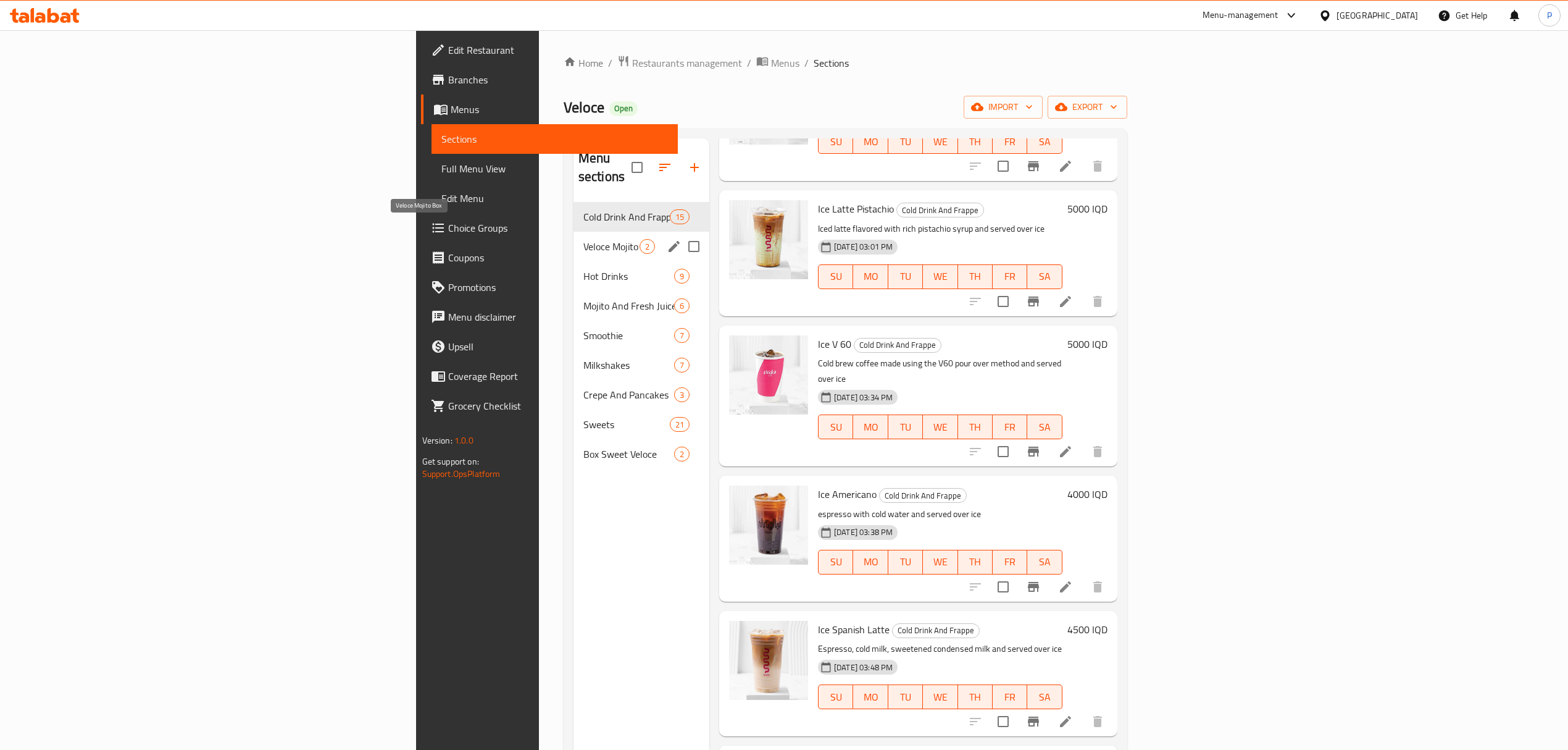
click at [573, 231] on div "Veloce Mojito Box 2" at bounding box center [641, 246] width 135 height 30
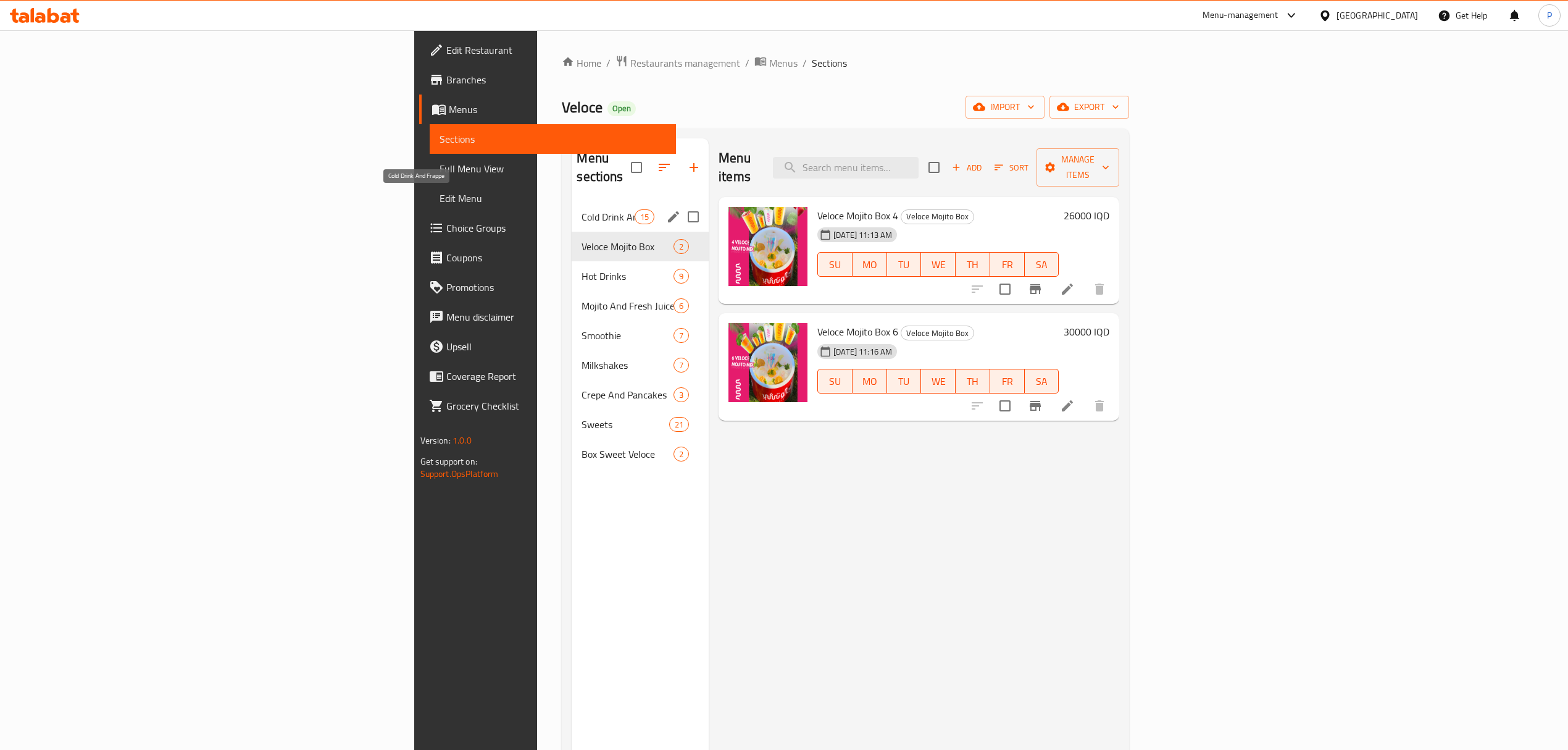
click at [581, 210] on span "Cold Drink And Frappe" at bounding box center [607, 217] width 52 height 15
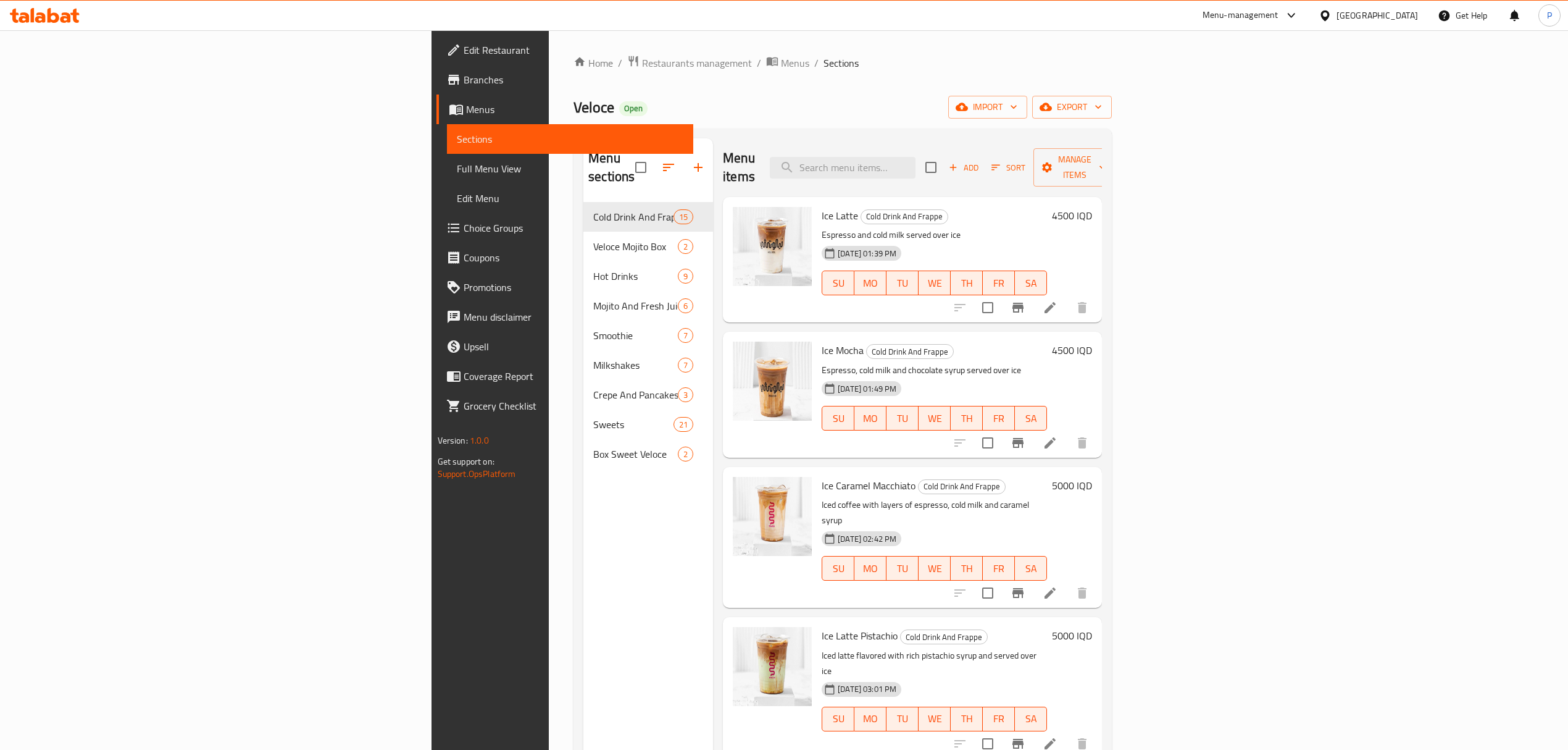
drag, startPoint x: 410, startPoint y: 193, endPoint x: 274, endPoint y: 160, distance: 139.9
click at [549, 160] on div "Home / Restaurants management / Menus / Sections Veloce Open import export Menu…" at bounding box center [842, 477] width 588 height 892
